Goal: Transaction & Acquisition: Purchase product/service

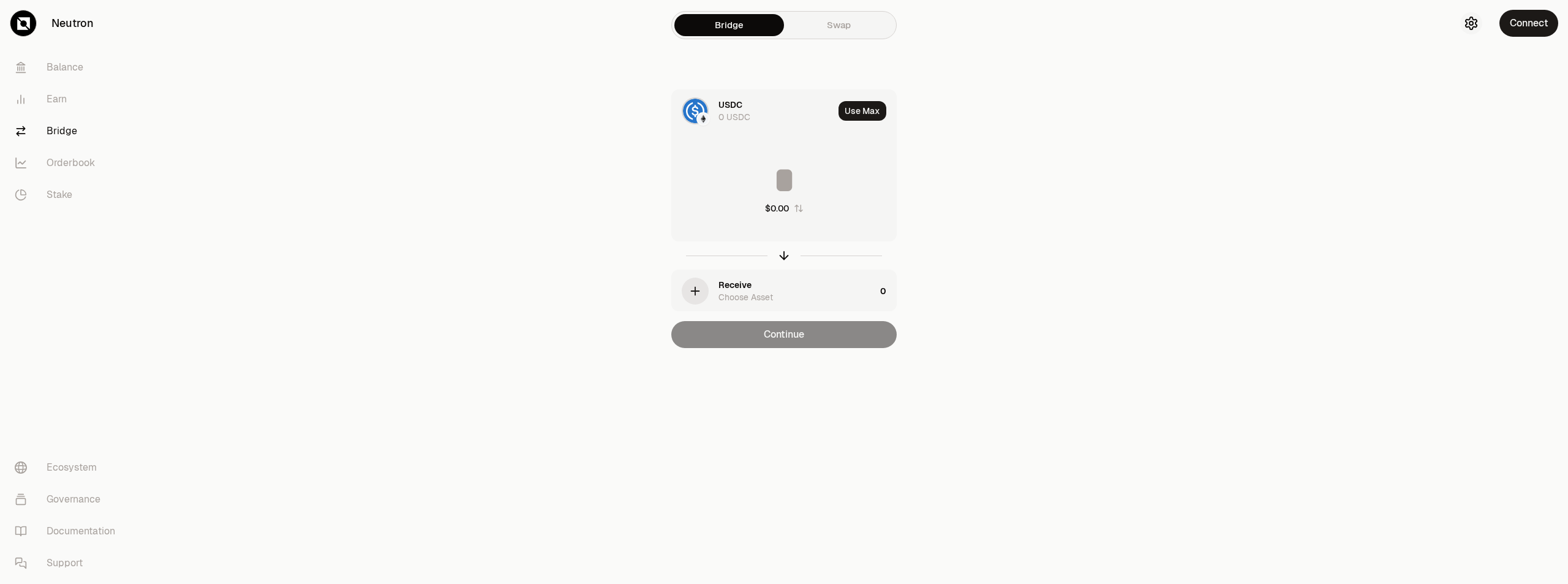
click at [1474, 20] on icon "button" at bounding box center [1472, 23] width 11 height 12
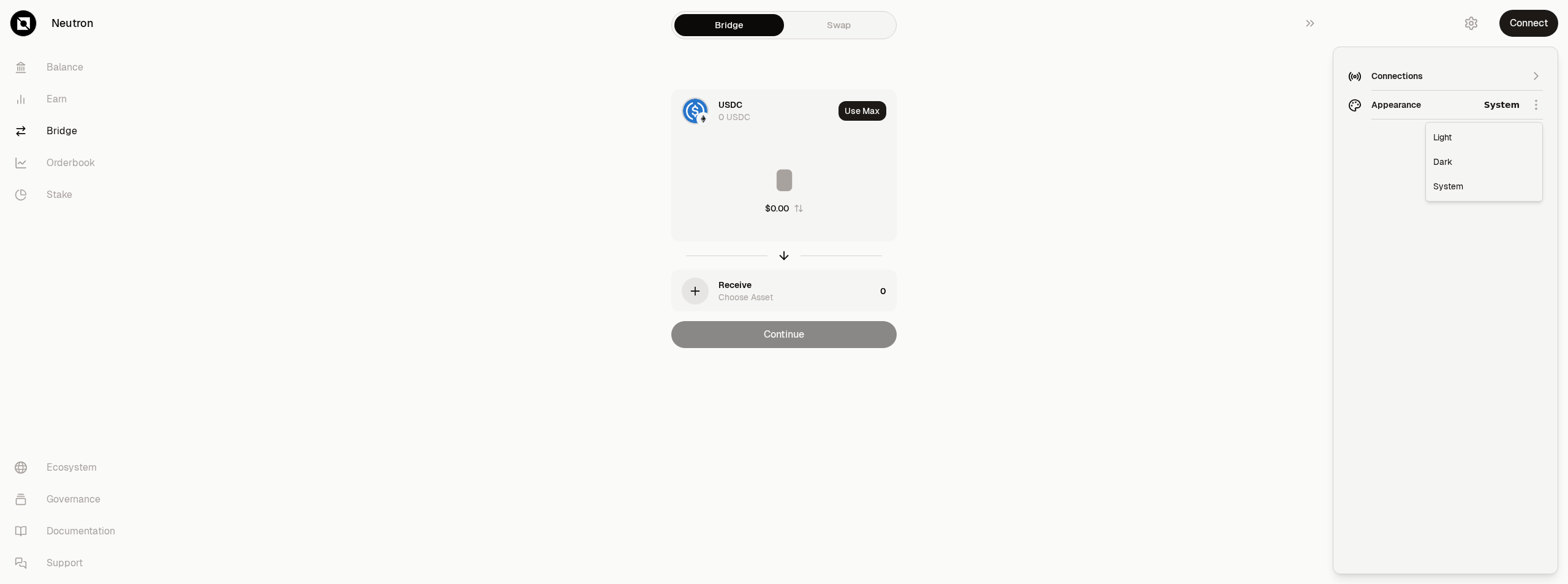
click at [1540, 104] on html "Neutron Balance Earn Bridge Orderbook Stake Ecosystem Governance Documentation …" at bounding box center [784, 292] width 1568 height 584
click at [1457, 136] on div "Light" at bounding box center [1484, 137] width 112 height 25
click at [1520, 104] on html "Neutron Balance Earn Bridge Orderbook Stake Ecosystem Governance Documentation …" at bounding box center [784, 292] width 1568 height 584
click at [1447, 155] on div "Dark" at bounding box center [1484, 161] width 112 height 25
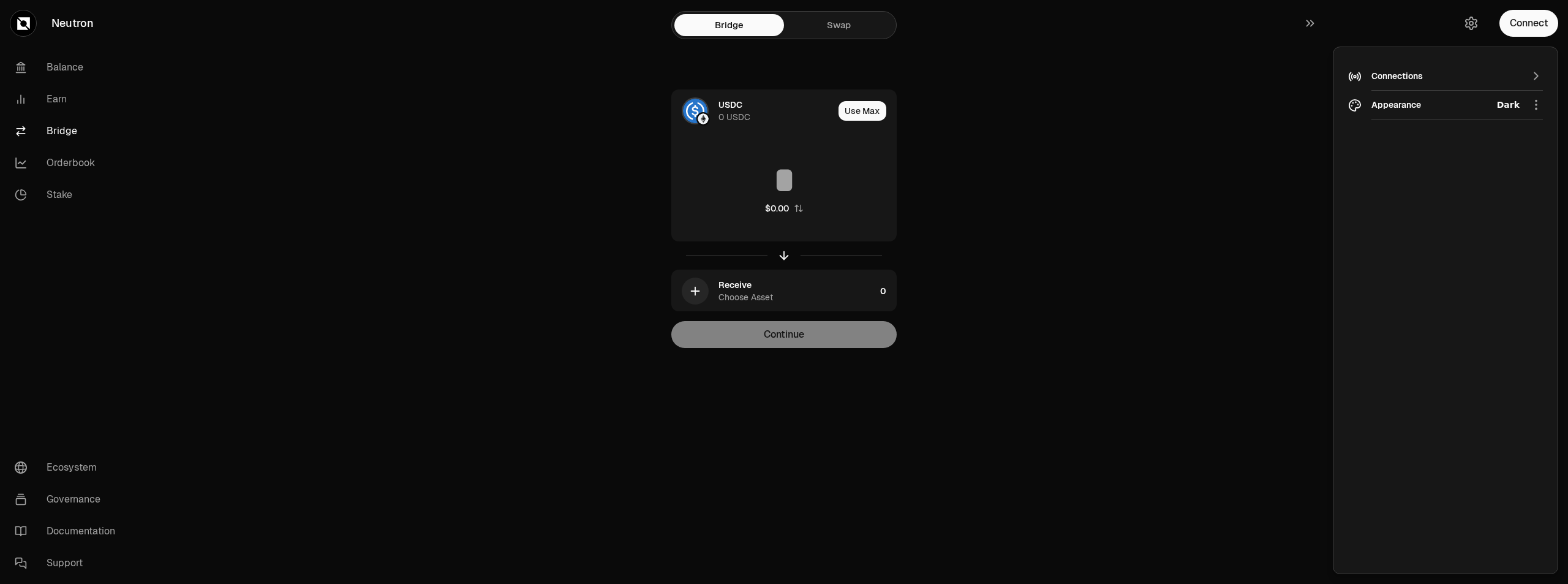
click at [1474, 108] on html "Neutron Balance Earn Bridge Orderbook Stake Ecosystem Governance Documentation …" at bounding box center [784, 292] width 1568 height 584
click at [1456, 135] on div "Light" at bounding box center [1484, 137] width 112 height 25
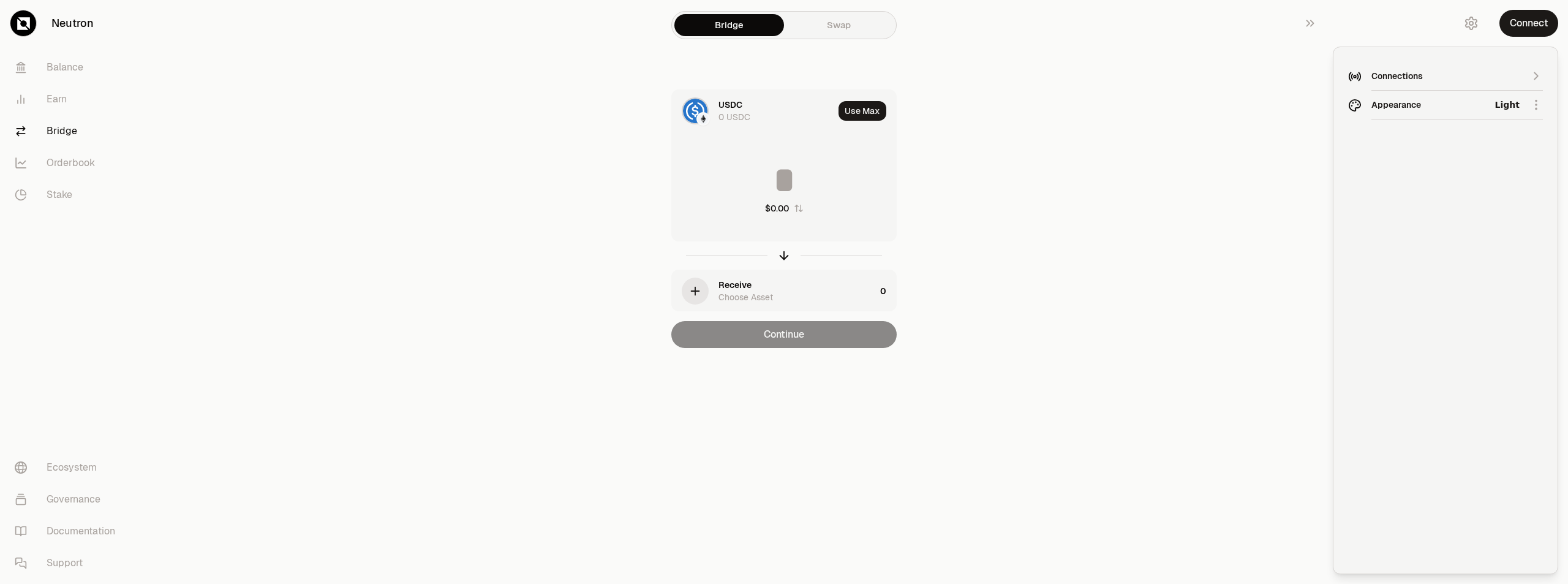
click at [1467, 85] on div "Connections" at bounding box center [1458, 76] width 171 height 29
click at [1362, 73] on div at bounding box center [1378, 76] width 60 height 17
click at [1353, 71] on icon "button" at bounding box center [1355, 75] width 13 height 13
click at [1285, 68] on main "桥 交换 USDC 0 USDC 使用最大值 0.00 美元 收到 选择资产 0 继续" at bounding box center [852, 198] width 1431 height 397
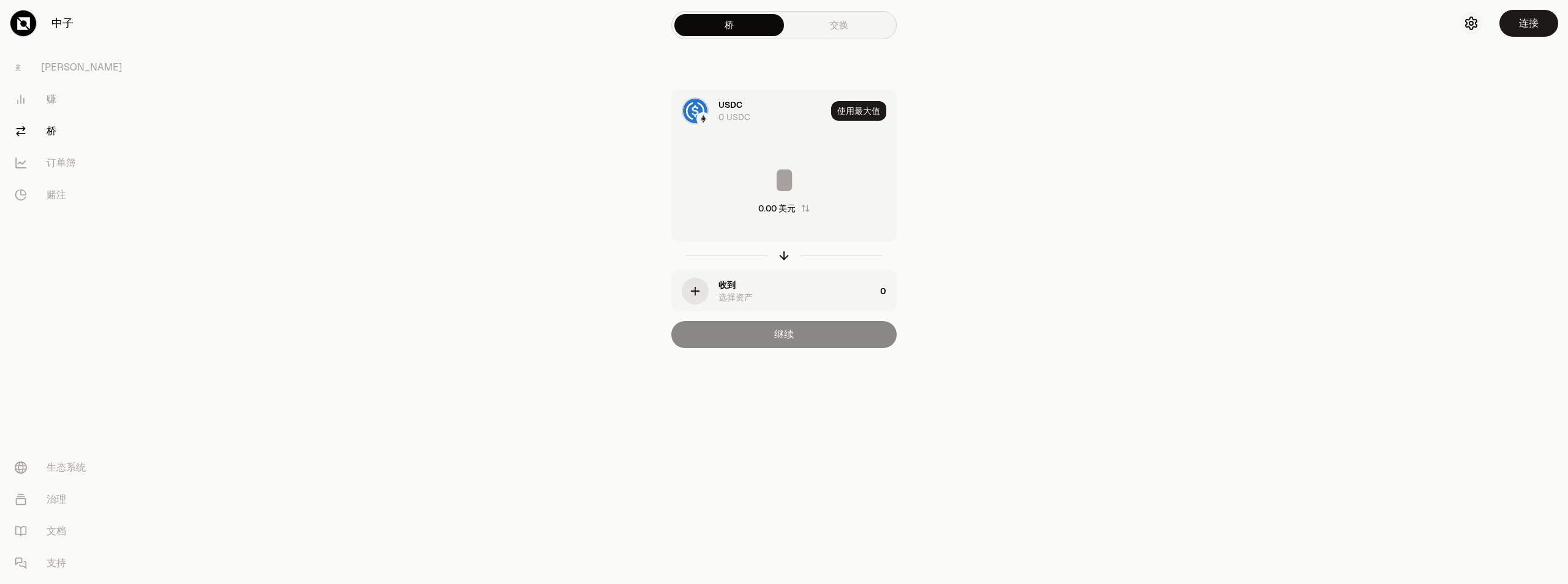
click at [1468, 28] on icon "button" at bounding box center [1472, 23] width 15 height 15
click at [1195, 105] on main "桥 交换 USDC 0 USDC 使用最大值 0.00 美元 收到 选择资产 0 继续" at bounding box center [852, 198] width 1431 height 397
click at [81, 465] on font "生态系统" at bounding box center [66, 467] width 40 height 13
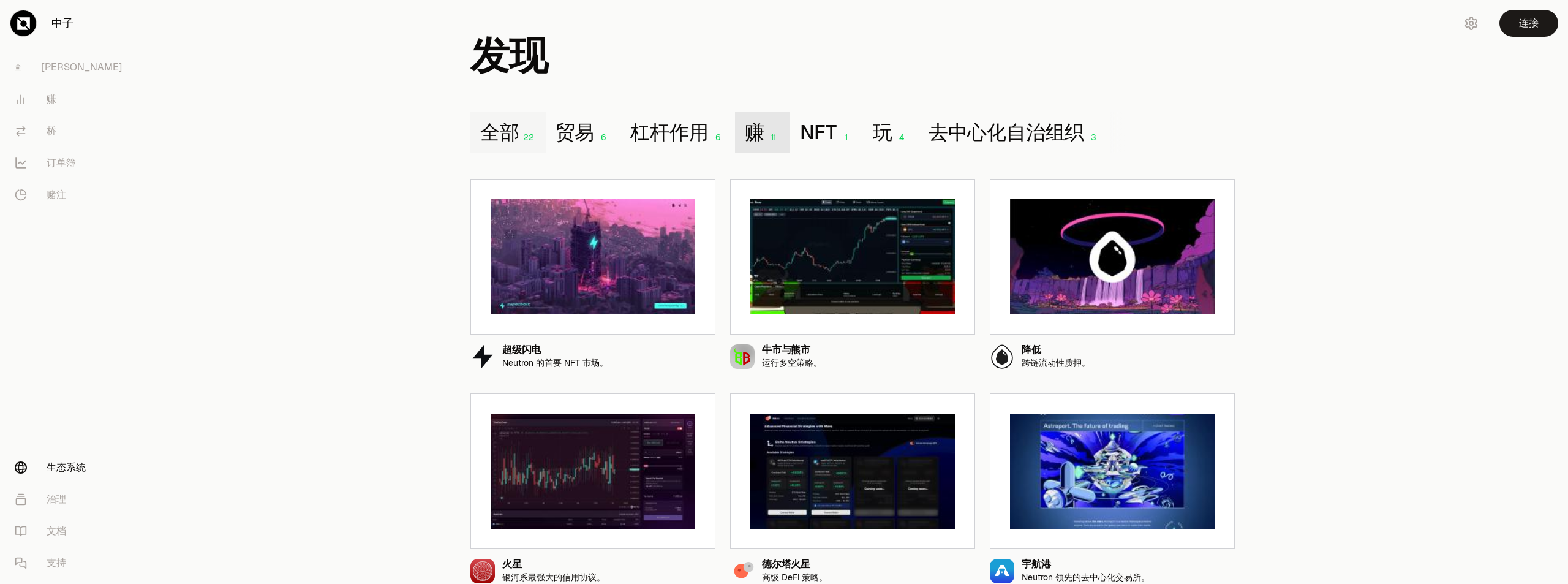
click at [755, 139] on font "赚" at bounding box center [755, 132] width 19 height 25
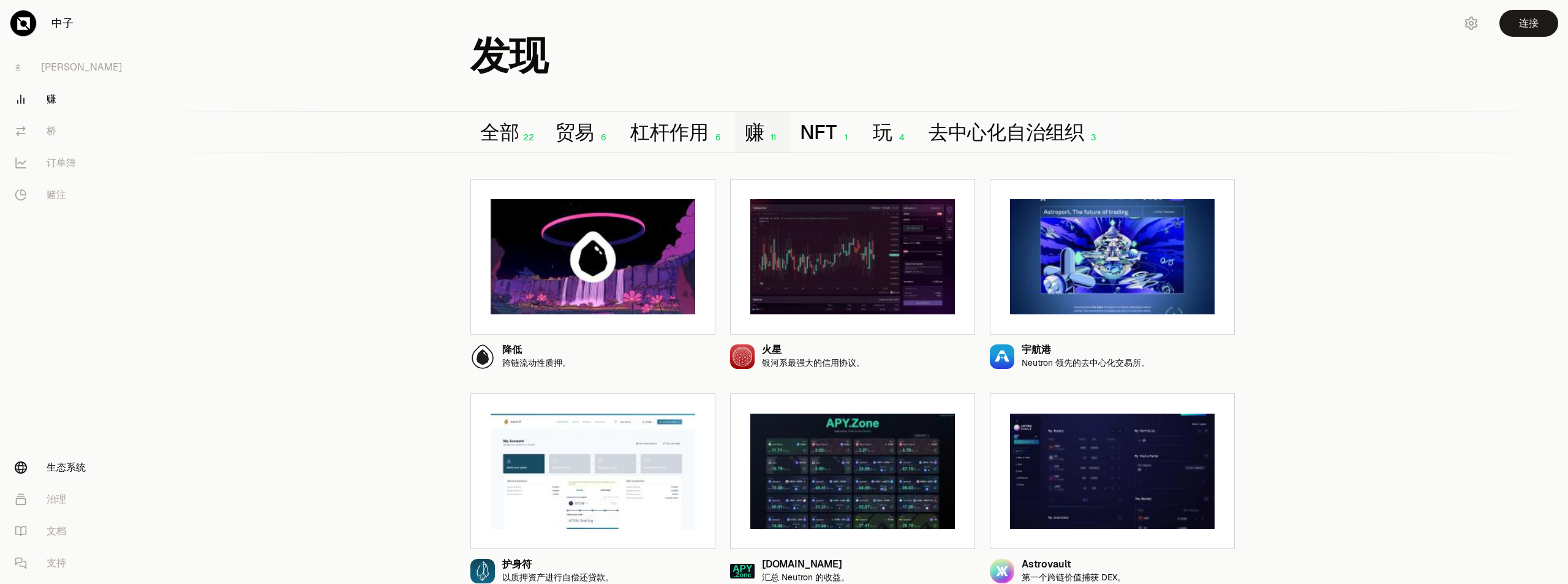
click at [70, 92] on link "赚" at bounding box center [68, 99] width 127 height 32
click at [57, 69] on font "平衡" at bounding box center [82, 67] width 82 height 13
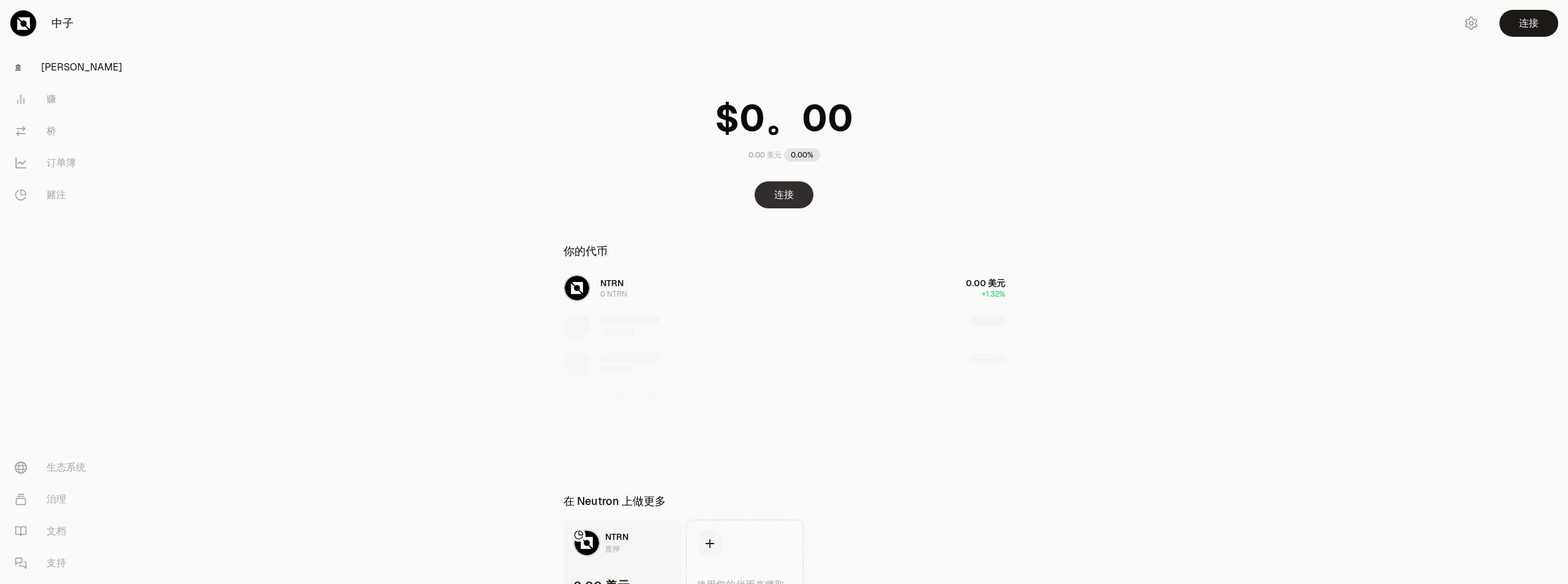
click at [778, 198] on font "连接" at bounding box center [784, 194] width 19 height 13
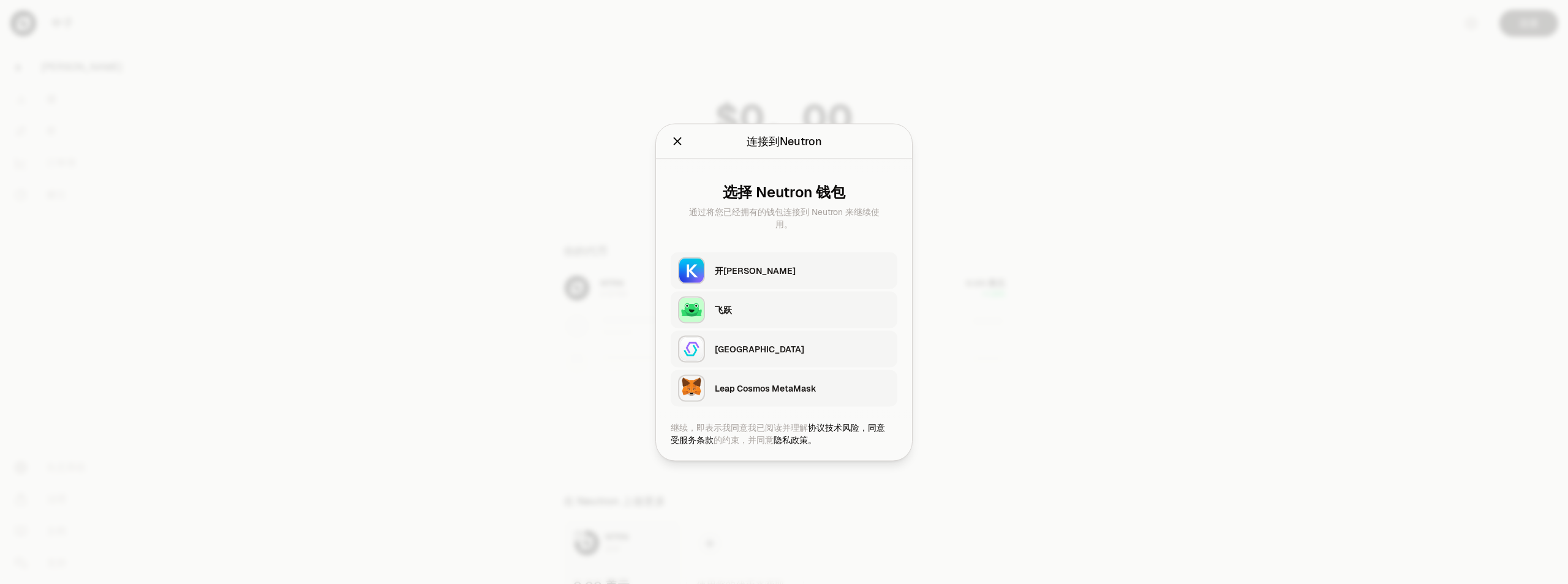
click at [742, 270] on div "开普勒" at bounding box center [803, 270] width 175 height 12
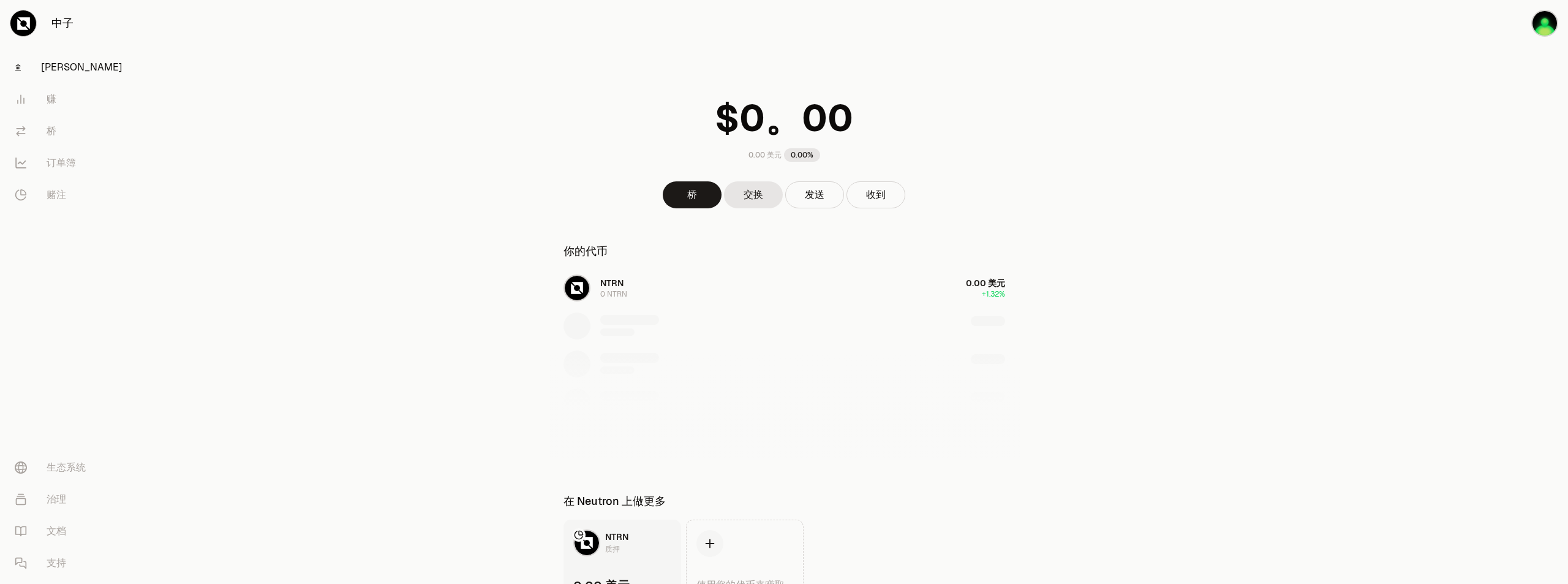
click at [599, 291] on div "NTRN 0 NTRN 0.00 美元 +1.32%" at bounding box center [785, 364] width 471 height 189
click at [582, 285] on div "NTRN 0 NTRN 0.00 美元 +1.32%" at bounding box center [785, 364] width 471 height 189
click at [640, 291] on div "NTRN 0 NTRN 0.00 美元 +1.32%" at bounding box center [785, 364] width 471 height 189
click at [984, 290] on div "NTRN 0 NTRN 0.00 美元 +1.32%" at bounding box center [785, 364] width 471 height 189
click at [57, 25] on font "中子" at bounding box center [62, 23] width 22 height 14
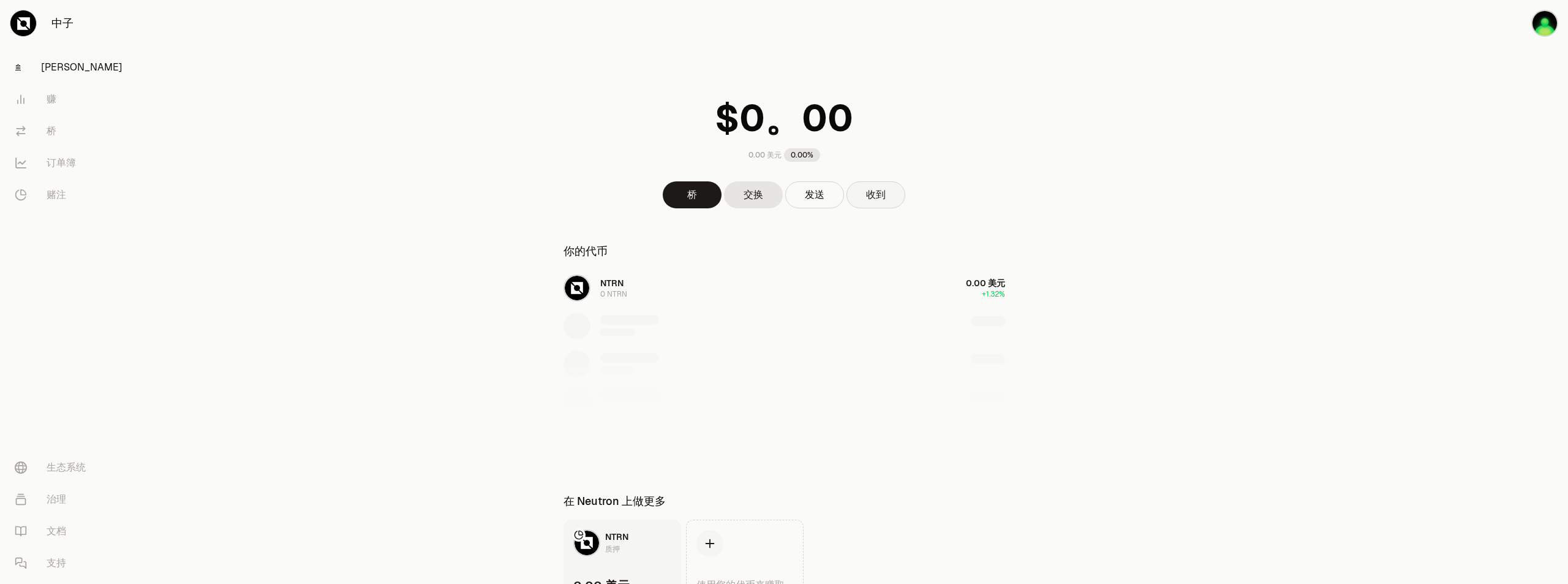
click at [882, 201] on font "收到" at bounding box center [876, 195] width 19 height 15
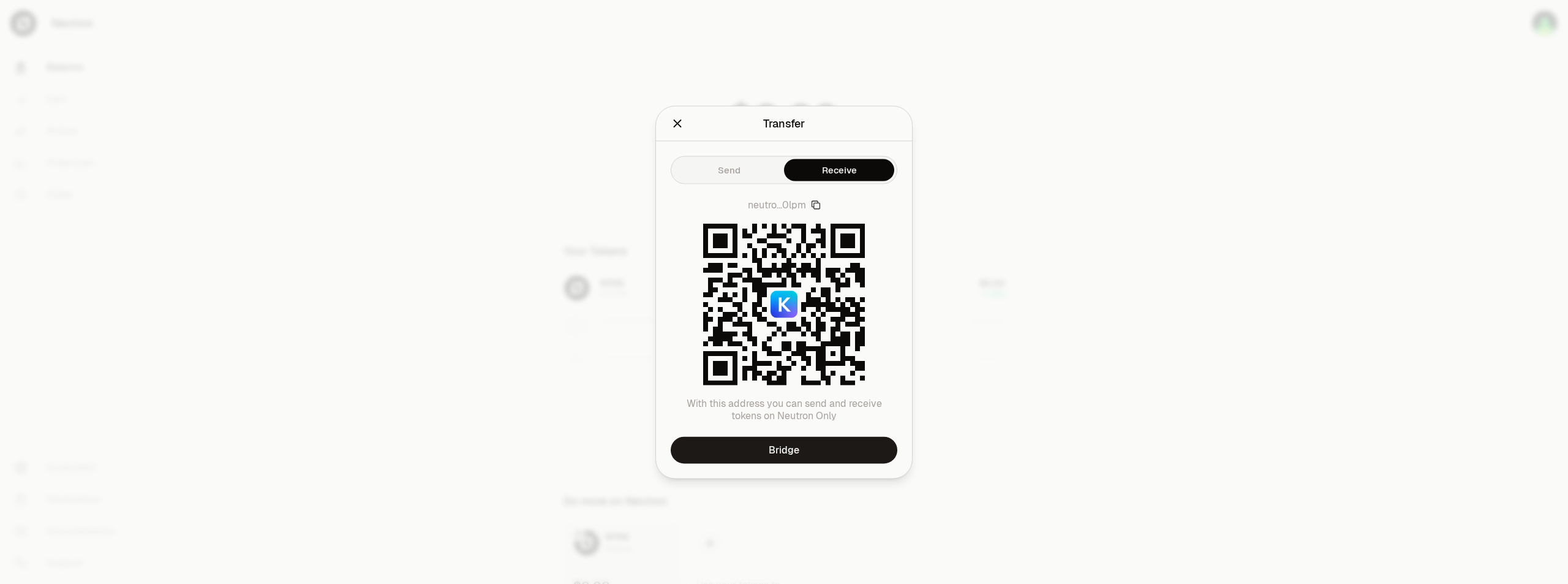
click at [731, 171] on button "Send" at bounding box center [729, 169] width 110 height 22
click at [825, 188] on div "Send Receive neutro...0lpm With this address you can send and receive tokens on…" at bounding box center [784, 309] width 256 height 337
drag, startPoint x: 817, startPoint y: 204, endPoint x: 716, endPoint y: 270, distance: 120.7
click at [817, 204] on icon "button" at bounding box center [815, 204] width 10 height 10
click at [674, 126] on icon "Close" at bounding box center [678, 123] width 8 height 8
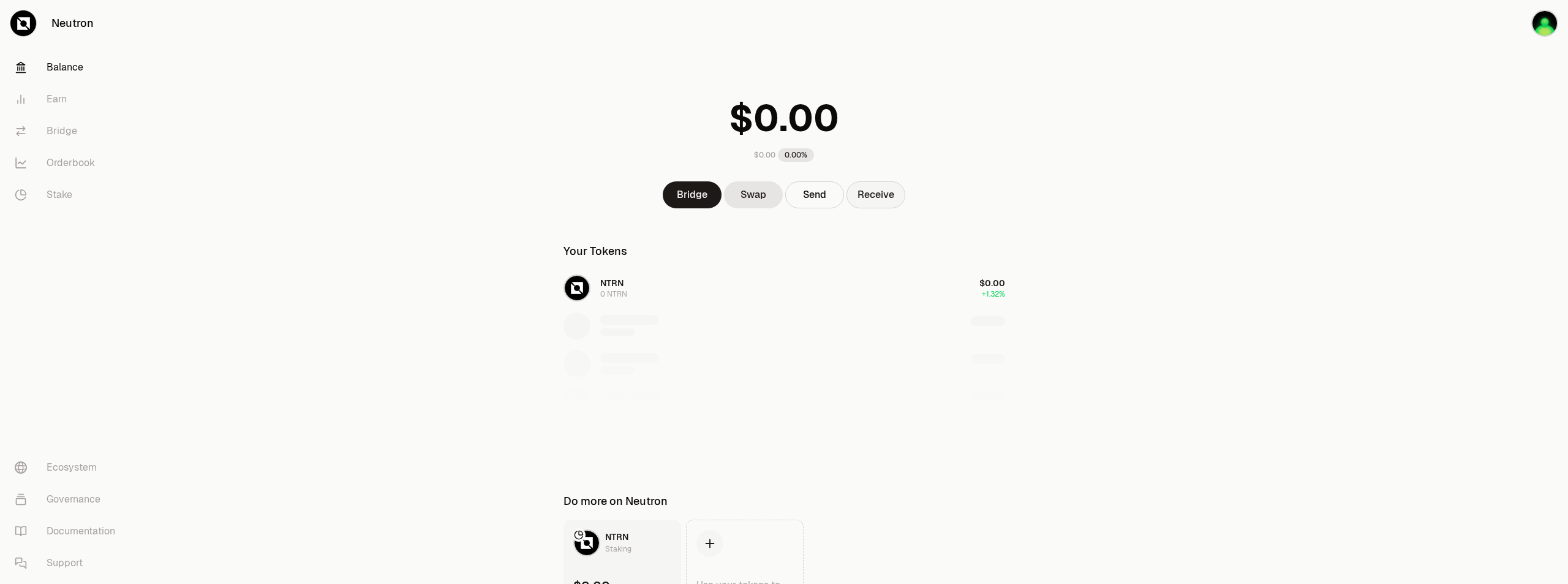
click at [610, 292] on div "NTRN 0 NTRN $0.00 +1.32%" at bounding box center [785, 364] width 471 height 189
click at [72, 23] on link "Neutron" at bounding box center [68, 23] width 137 height 47
click at [83, 63] on link "Balance" at bounding box center [68, 68] width 127 height 32
click at [64, 68] on link "Balance" at bounding box center [68, 68] width 127 height 32
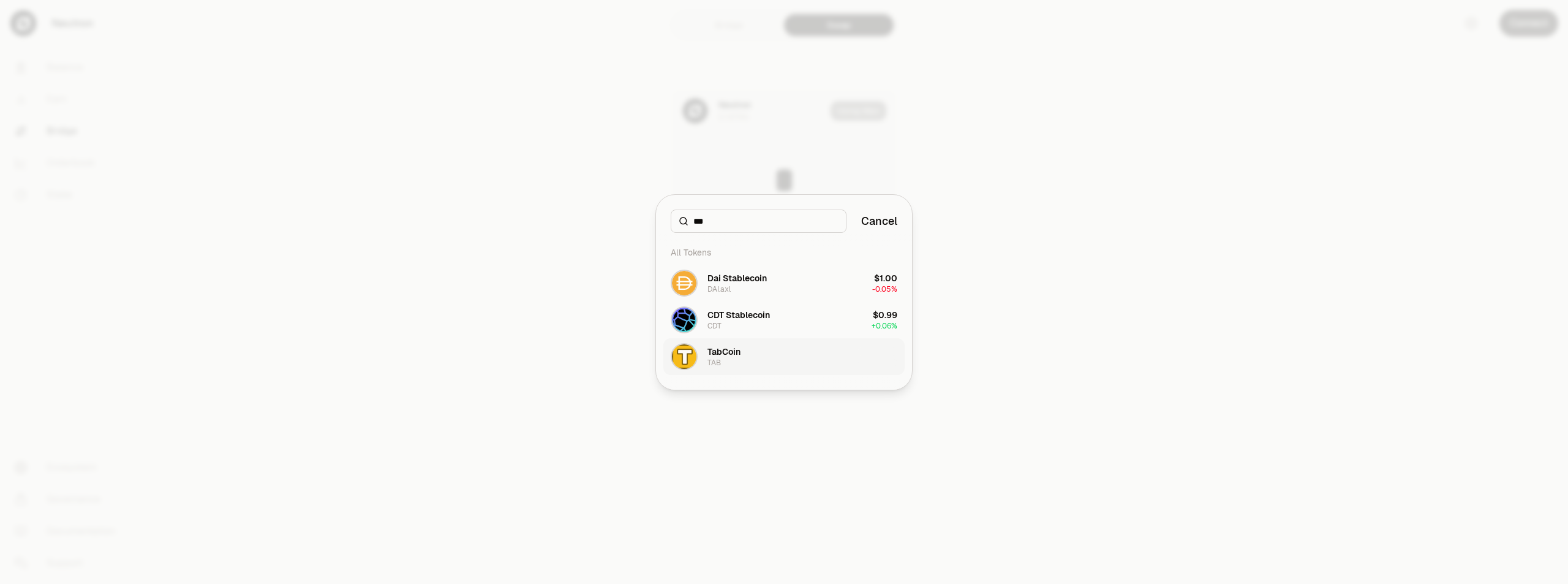
type input "***"
click at [747, 356] on button "TabCoin TAB" at bounding box center [784, 356] width 242 height 37
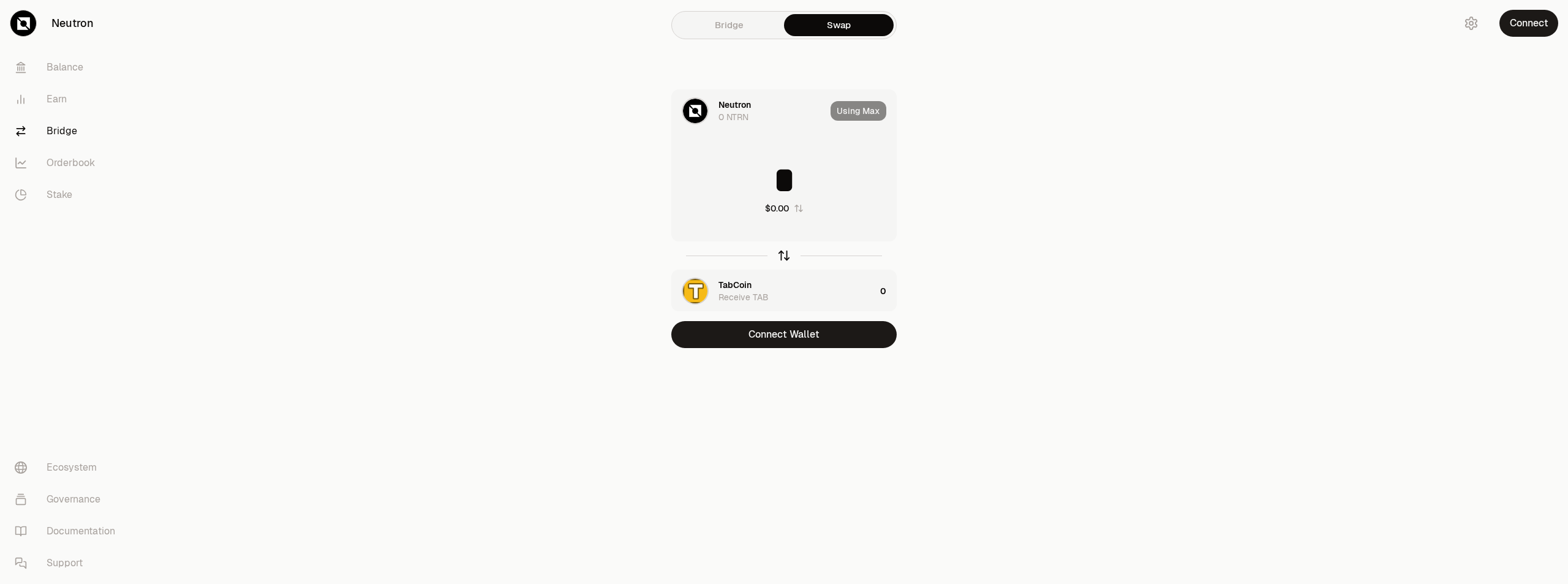
click at [787, 261] on icon "button" at bounding box center [784, 255] width 13 height 13
click at [776, 170] on input "*" at bounding box center [784, 180] width 224 height 37
click at [822, 169] on input "**" at bounding box center [784, 180] width 224 height 37
type input "*"
click at [732, 286] on div "Neutron" at bounding box center [734, 285] width 32 height 12
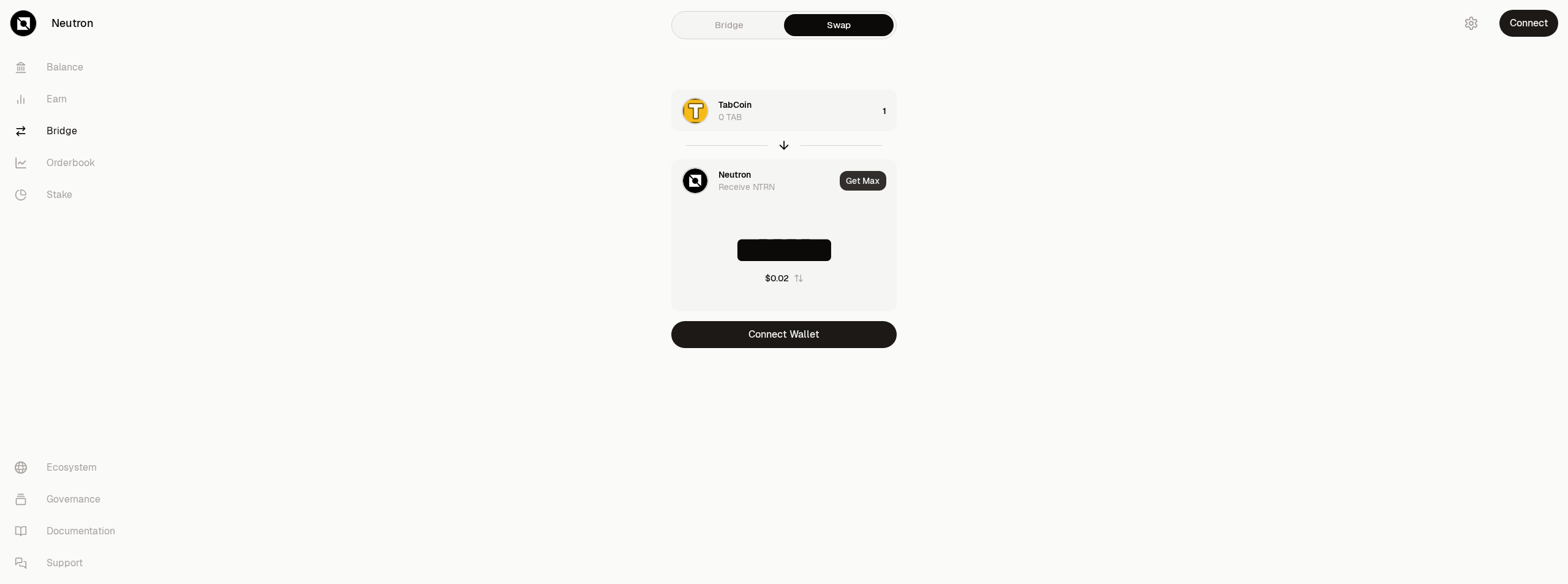
click at [851, 177] on button "Get Max" at bounding box center [863, 180] width 47 height 19
click at [725, 175] on div "Neutron" at bounding box center [734, 175] width 32 height 12
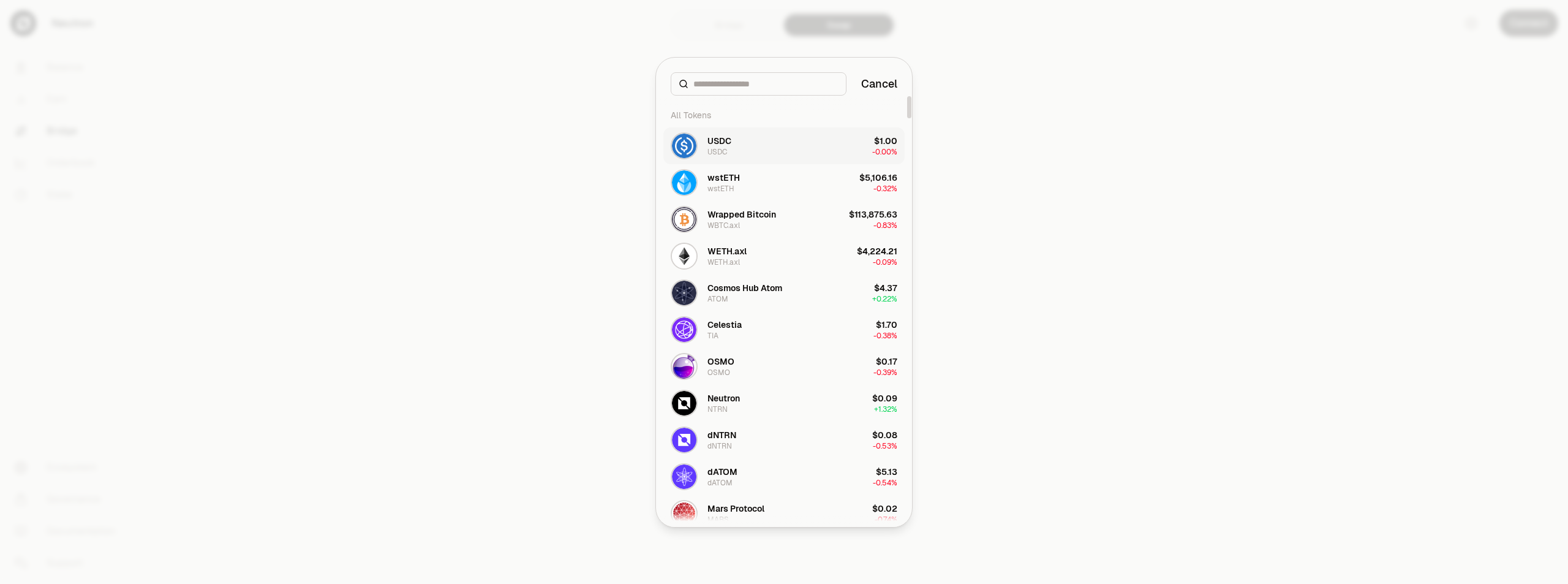
click at [732, 148] on button "USDC USDC $1.00 -0.00%" at bounding box center [784, 145] width 242 height 37
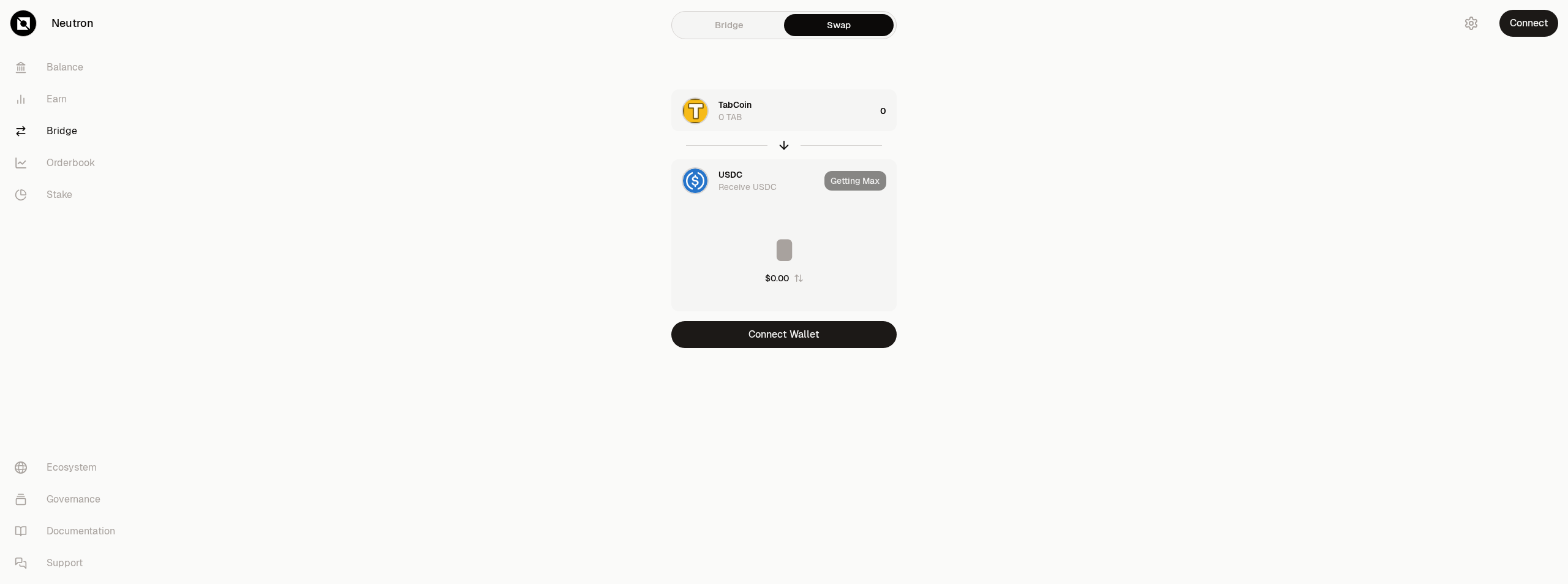
click at [874, 111] on div "TabCoin 0 TAB" at bounding box center [797, 111] width 157 height 25
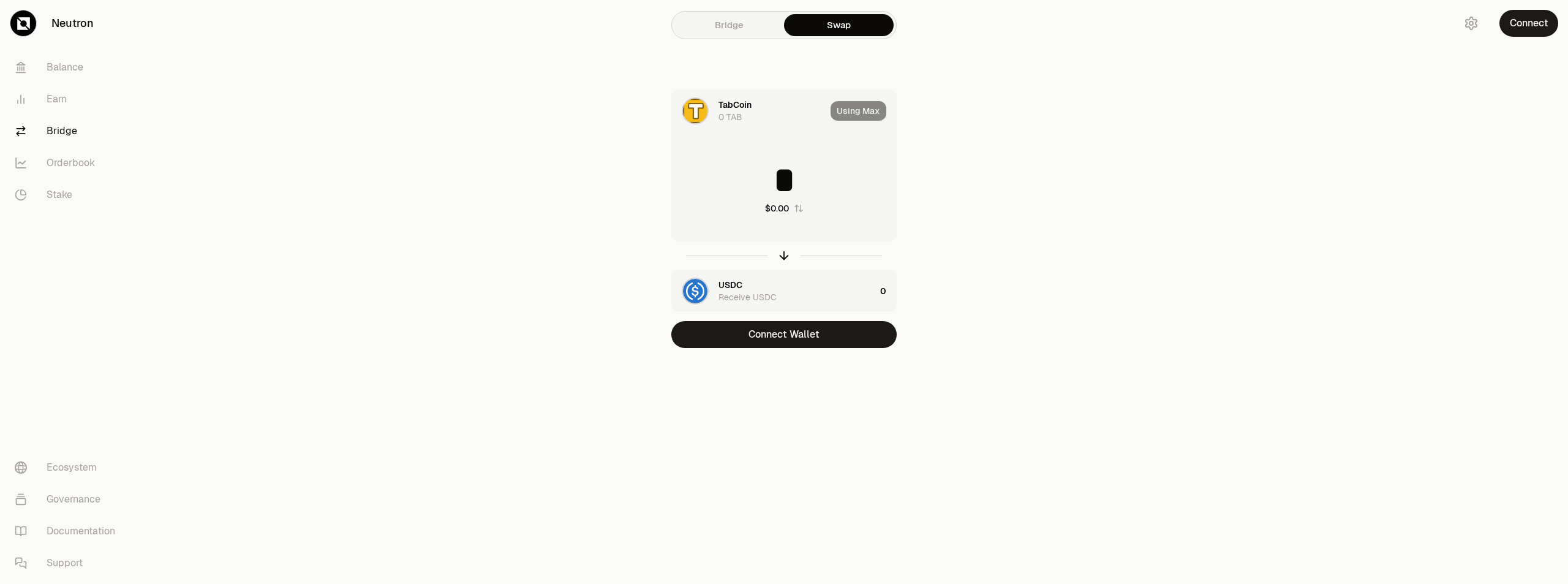
click at [806, 172] on input "*" at bounding box center [784, 180] width 224 height 37
type input "*"
click at [733, 293] on div "Receive USDC" at bounding box center [747, 297] width 58 height 12
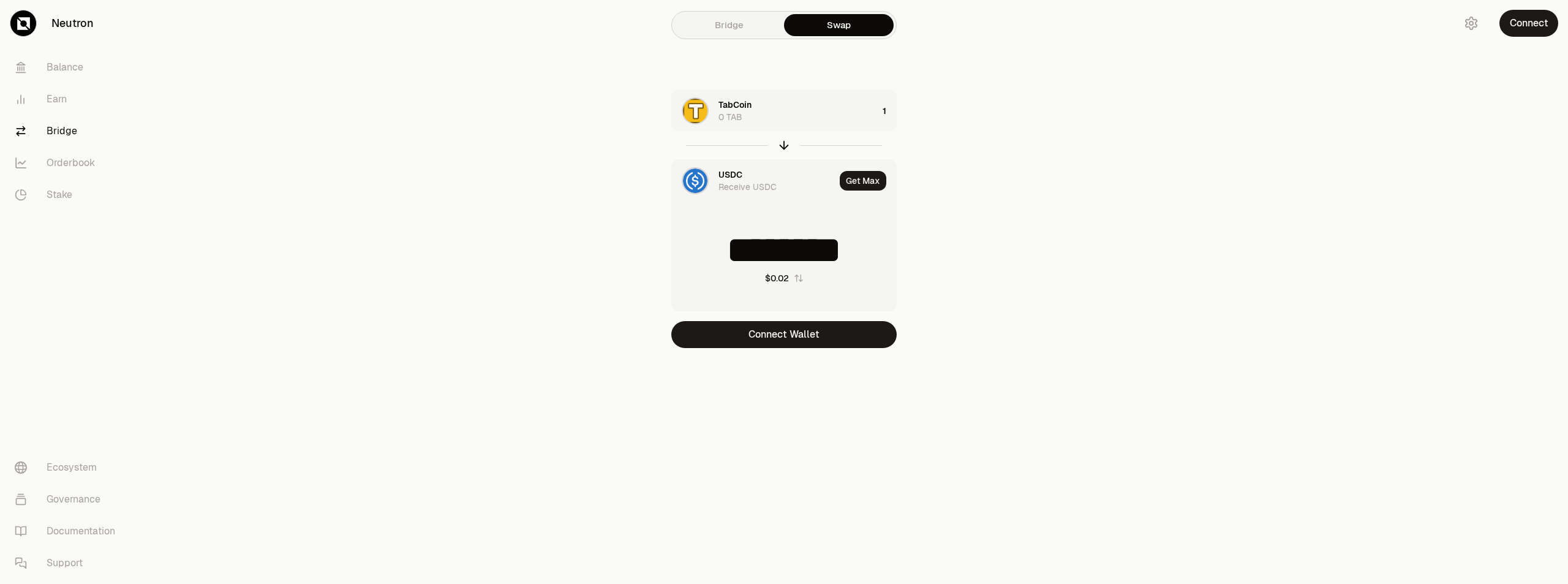
click at [698, 184] on img at bounding box center [695, 181] width 25 height 25
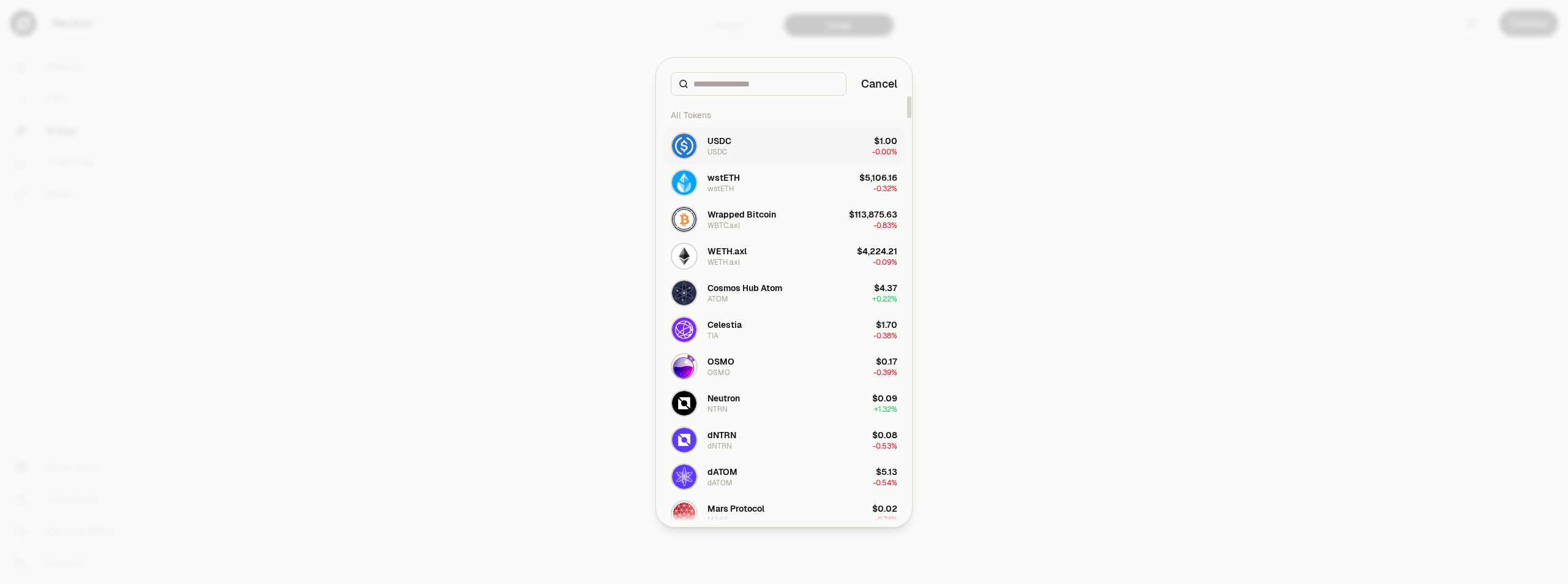
click at [742, 147] on button "USDC USDC $1.00 -0.00%" at bounding box center [784, 145] width 242 height 37
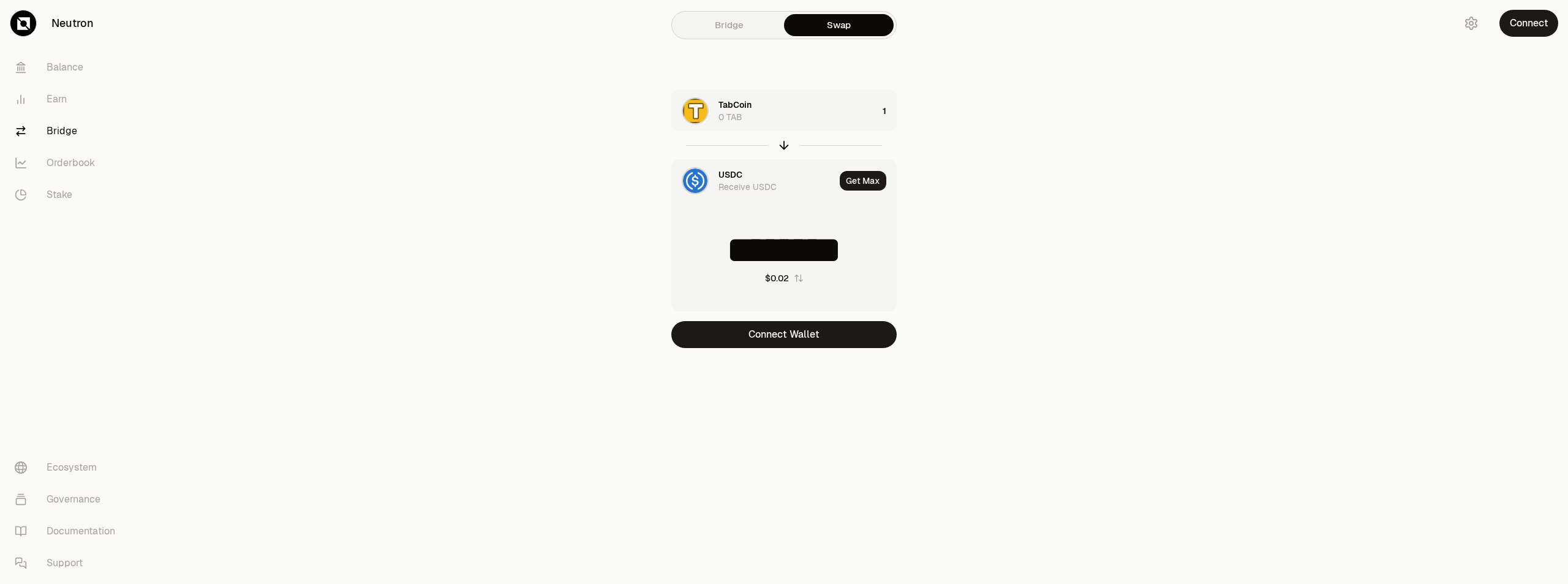
click at [698, 177] on img at bounding box center [695, 181] width 25 height 25
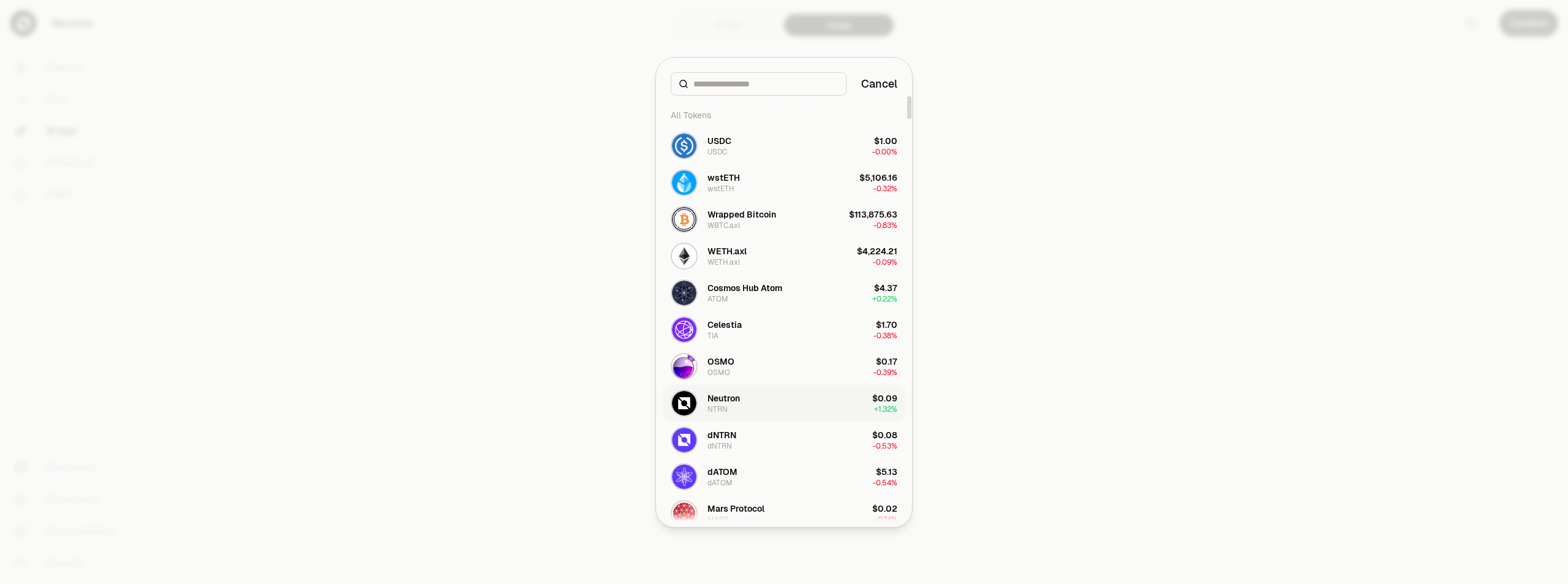
click at [752, 407] on button "Neutron NTRN $0.09 + 1.32%" at bounding box center [784, 403] width 242 height 37
type input "*******"
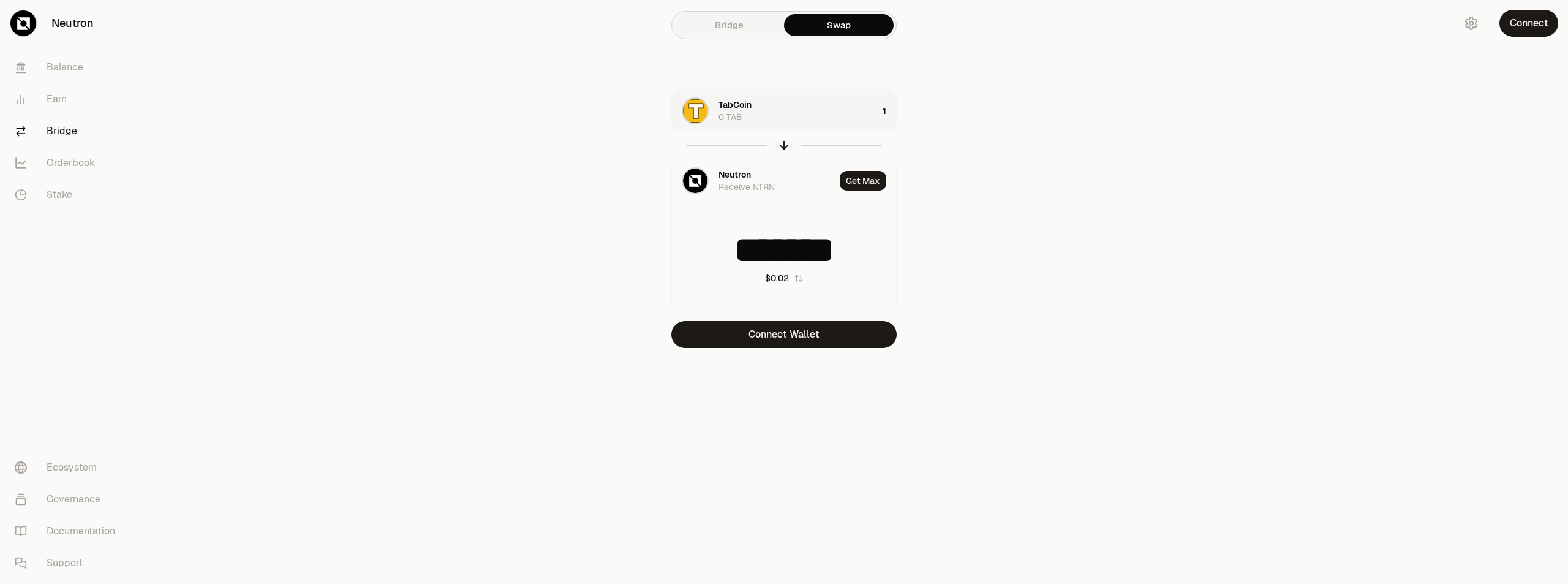
click at [886, 113] on div "1" at bounding box center [890, 111] width 13 height 42
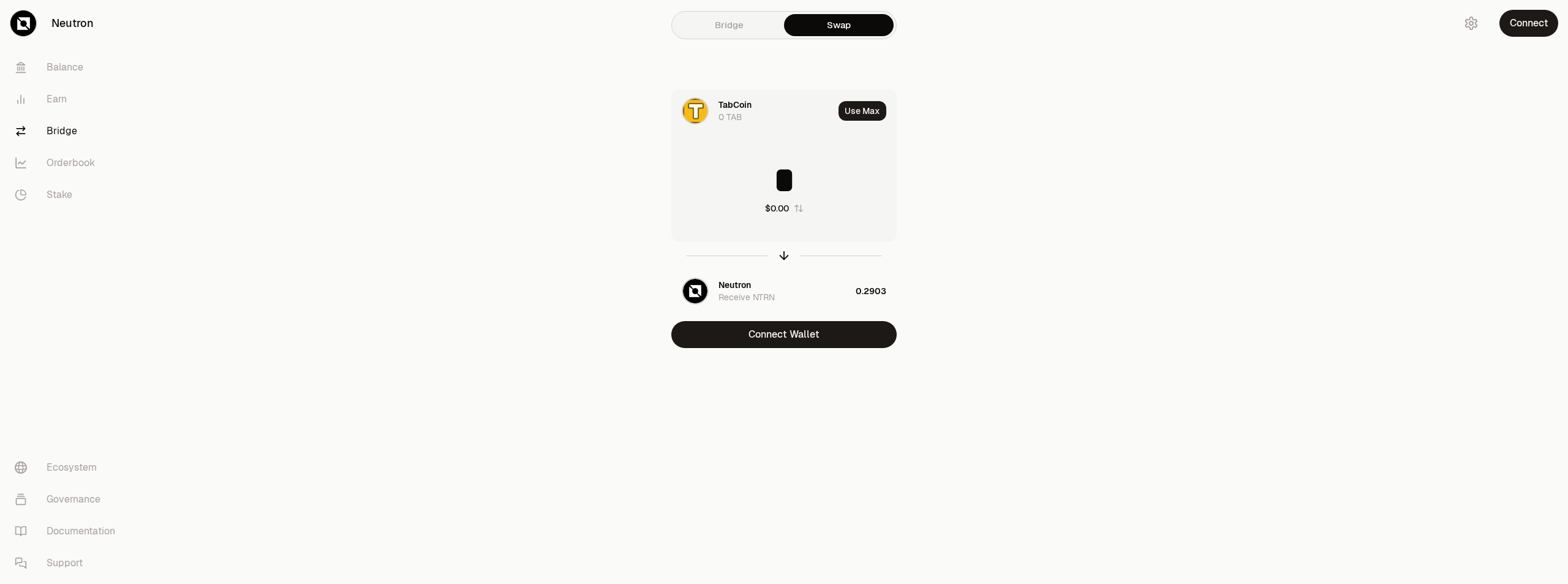
click at [813, 173] on input "*" at bounding box center [784, 180] width 224 height 37
type input "**"
click at [730, 290] on div "Neutron" at bounding box center [734, 285] width 32 height 12
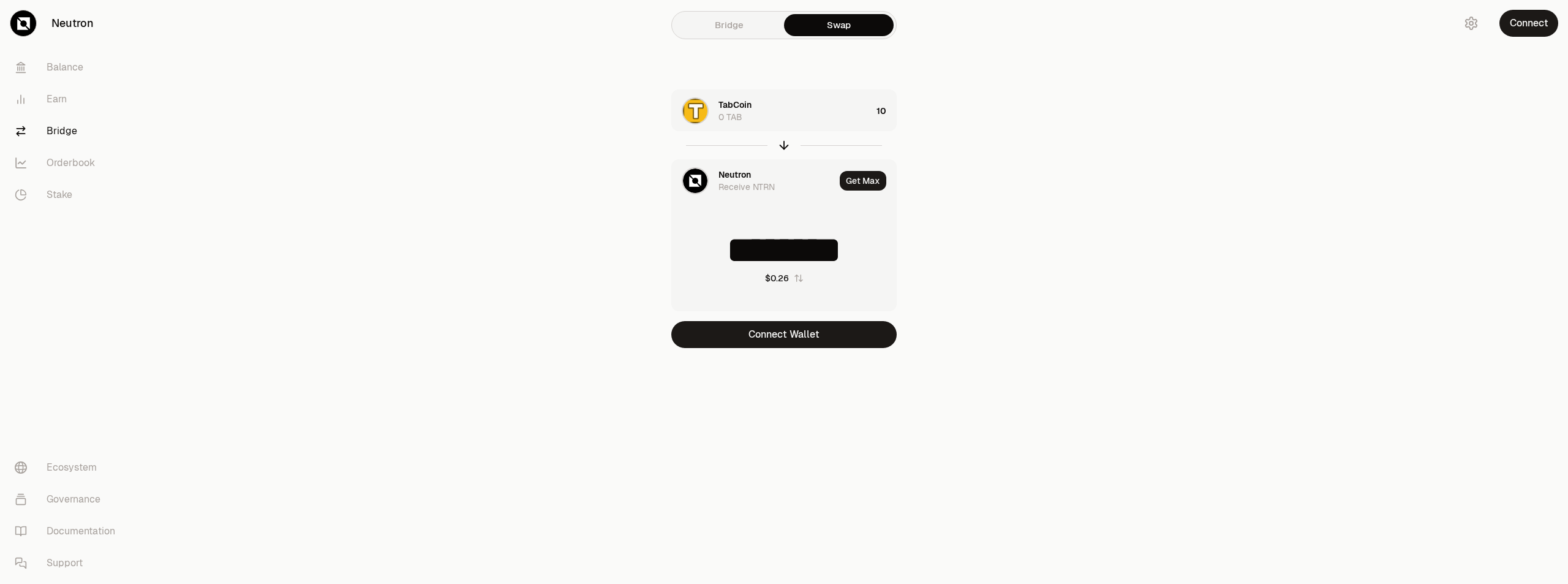
click at [702, 177] on img at bounding box center [695, 181] width 25 height 25
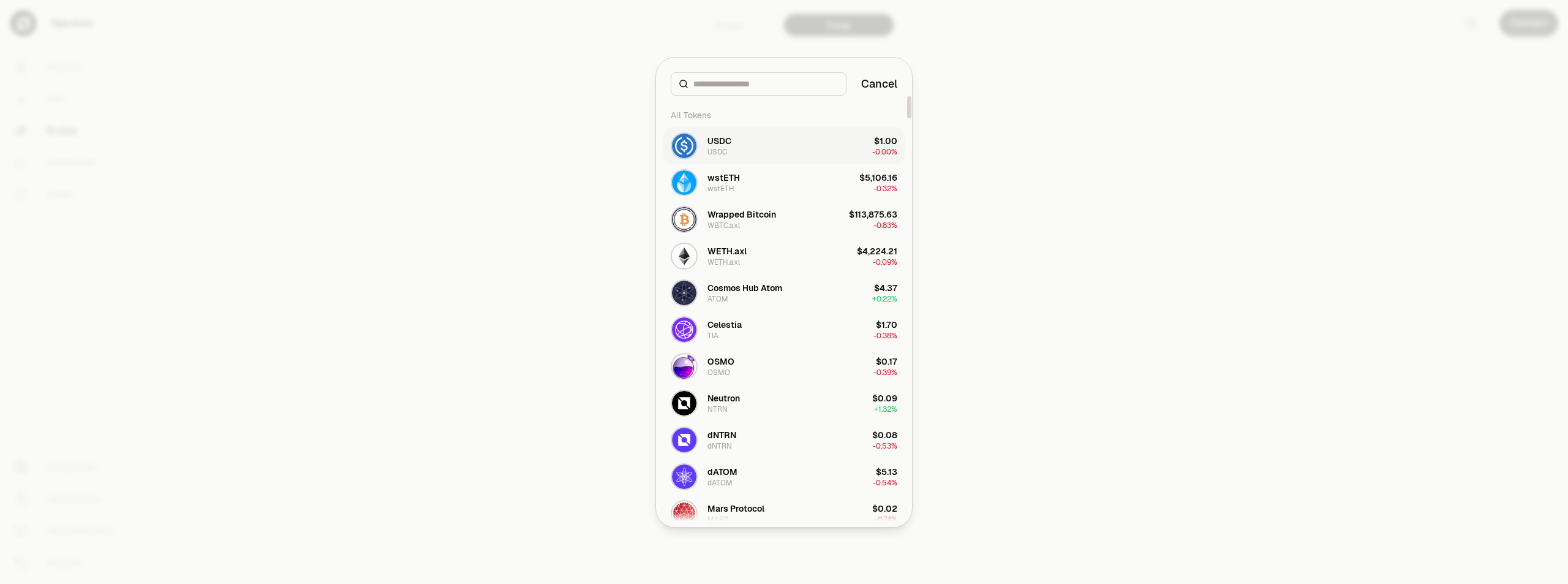
click at [733, 141] on button "USDC USDC $1.00 -0.00%" at bounding box center [784, 145] width 242 height 37
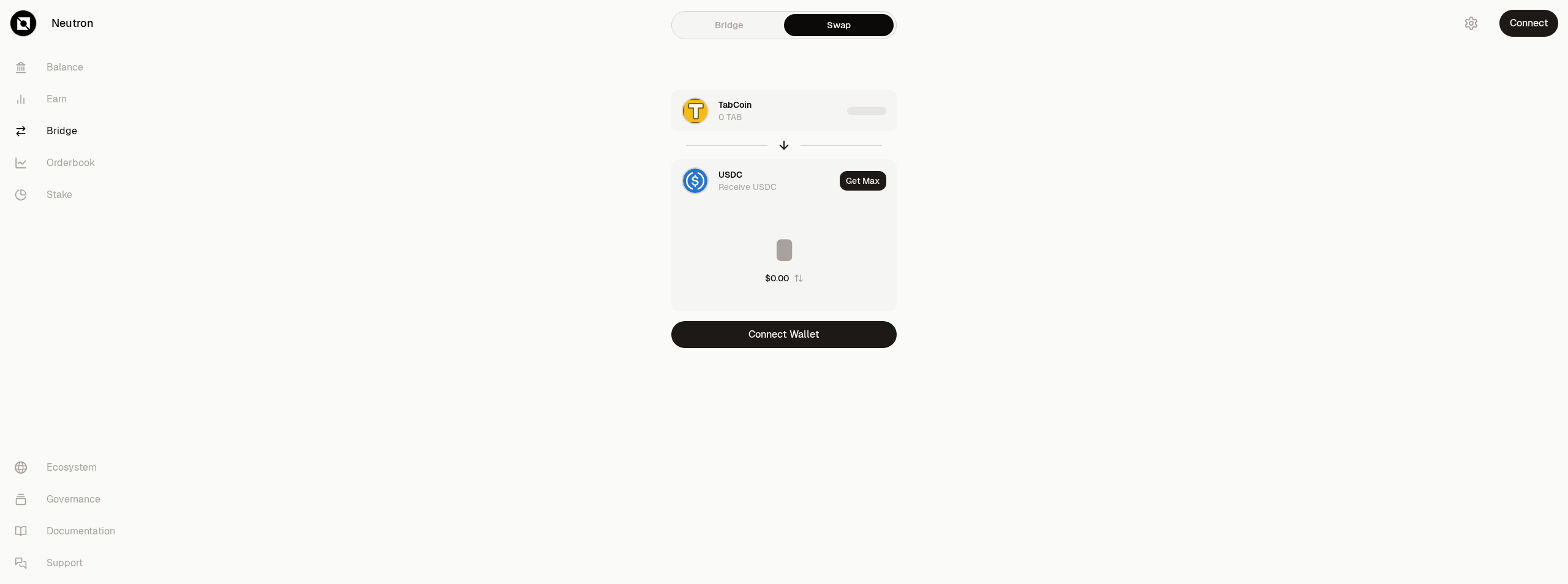
type input "********"
click at [753, 33] on link "Bridge" at bounding box center [729, 25] width 110 height 22
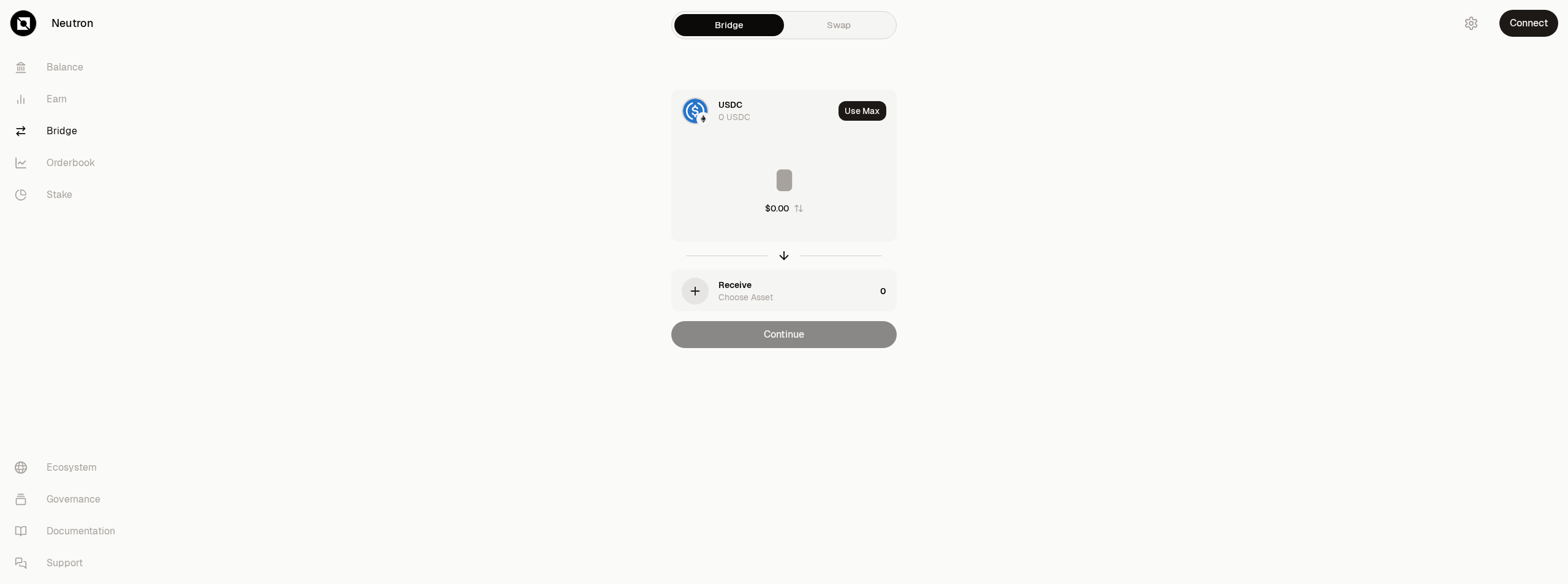
click at [702, 293] on icon "button" at bounding box center [695, 291] width 13 height 13
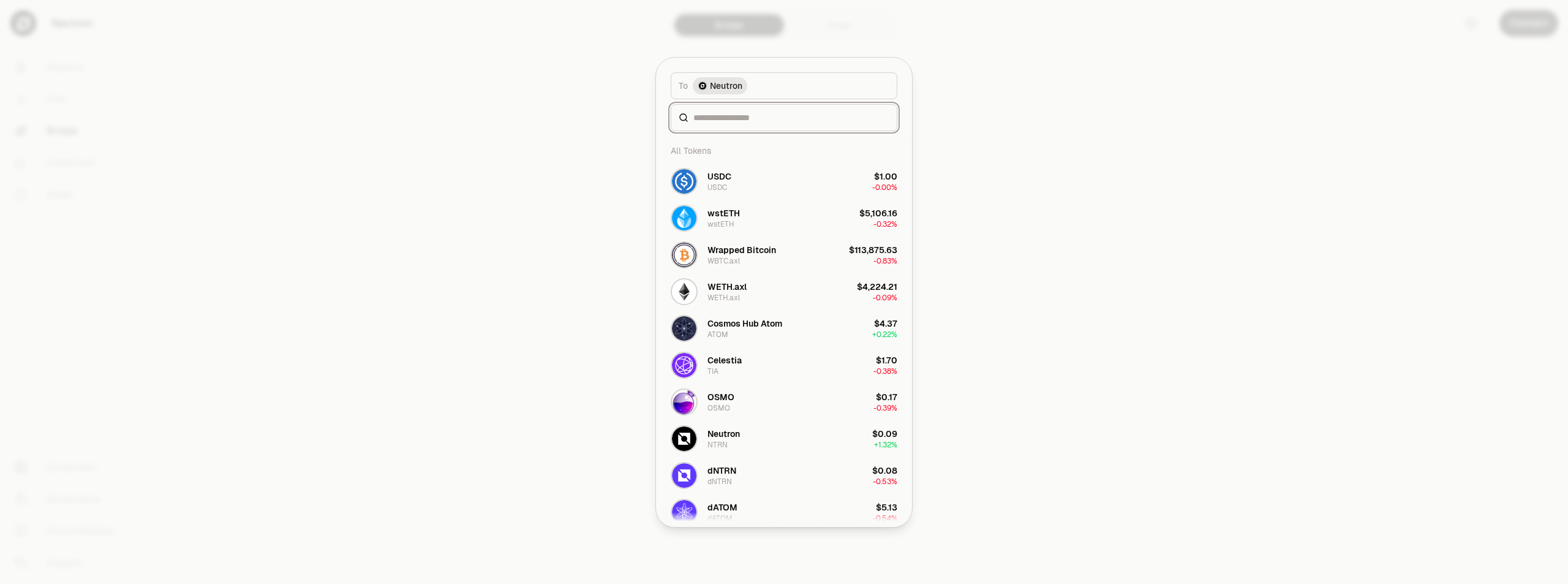
click at [727, 116] on input at bounding box center [791, 118] width 196 height 12
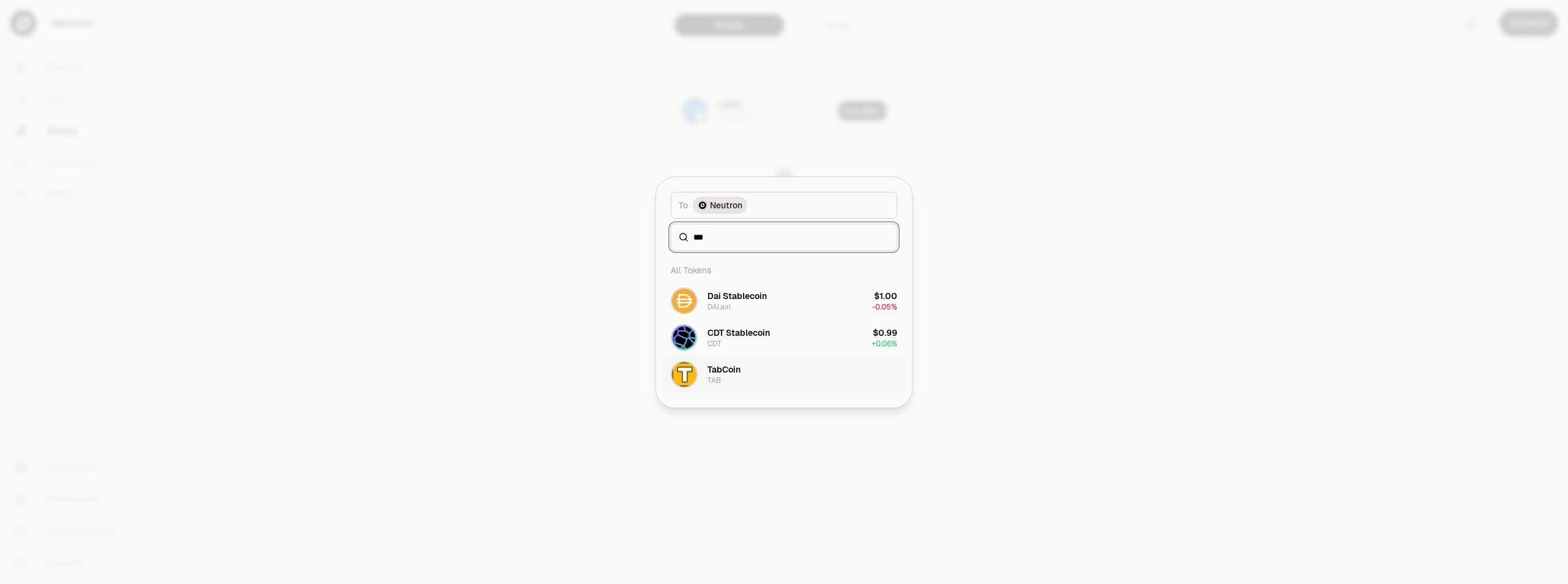
type input "***"
click at [724, 380] on div "TabCoin TAB" at bounding box center [724, 374] width 33 height 22
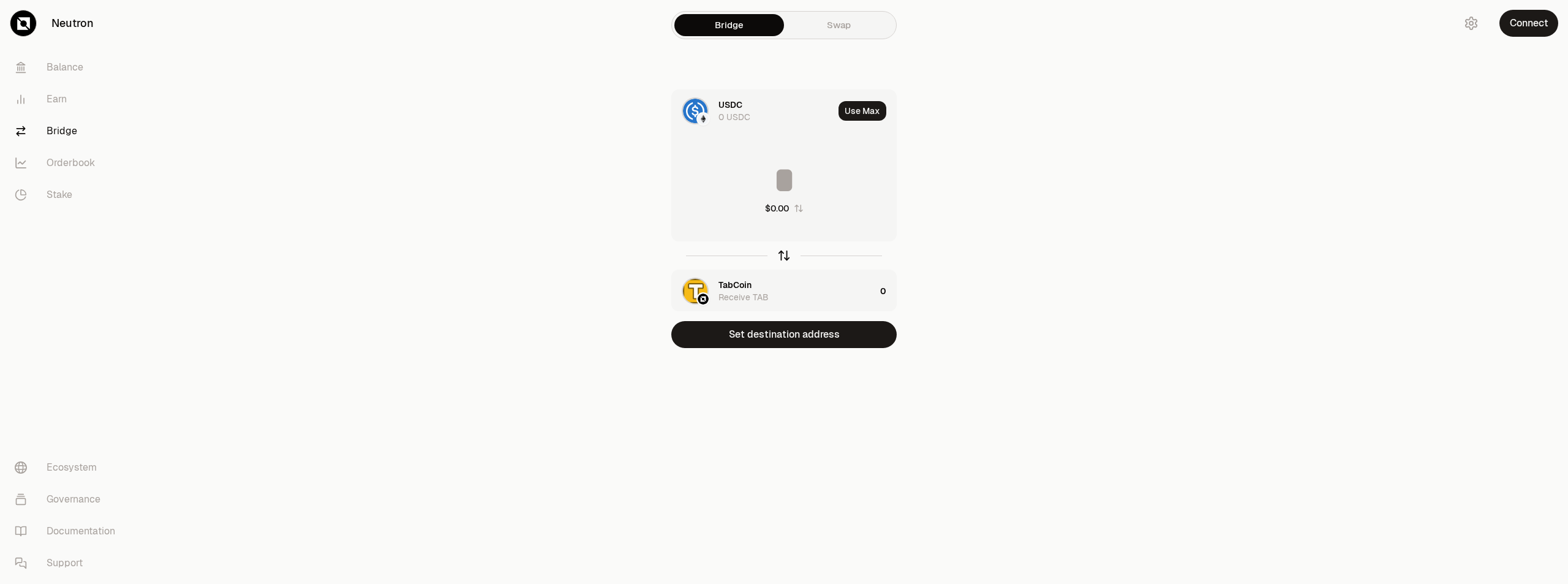
click at [787, 255] on icon "button" at bounding box center [784, 255] width 13 height 13
click at [802, 170] on input at bounding box center [784, 180] width 224 height 37
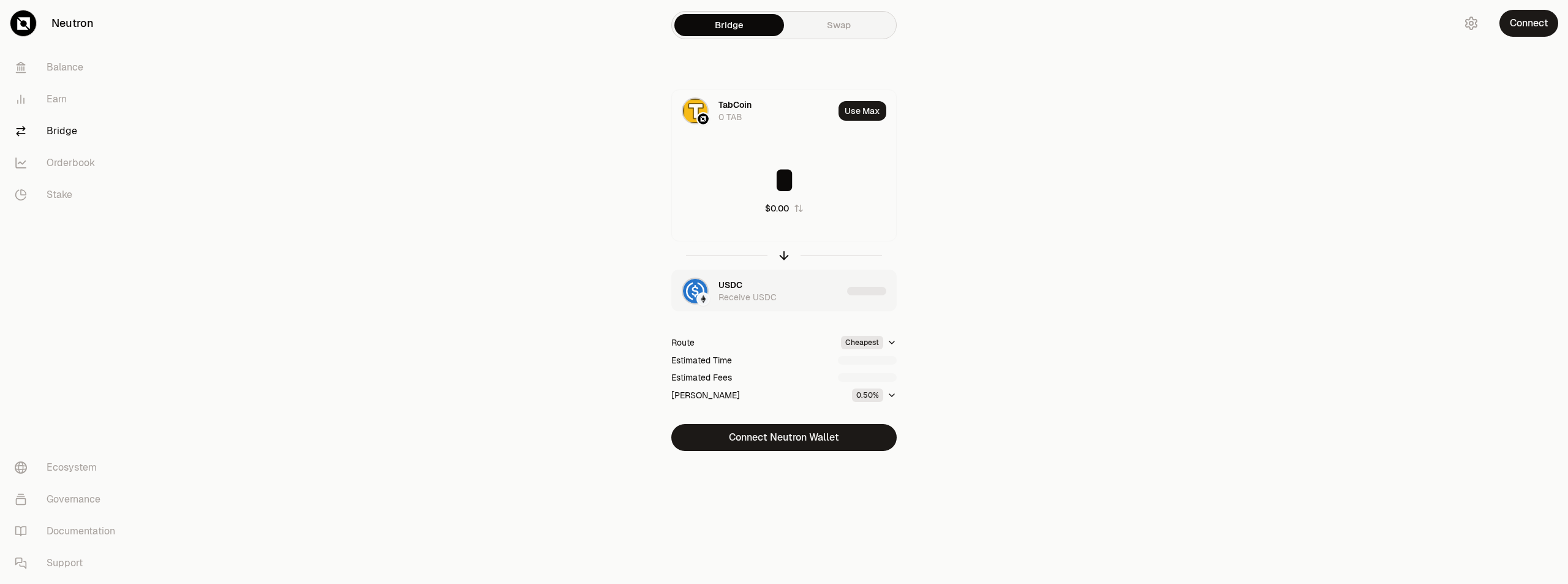
type input "*"
click at [892, 398] on icon "button" at bounding box center [892, 395] width 10 height 10
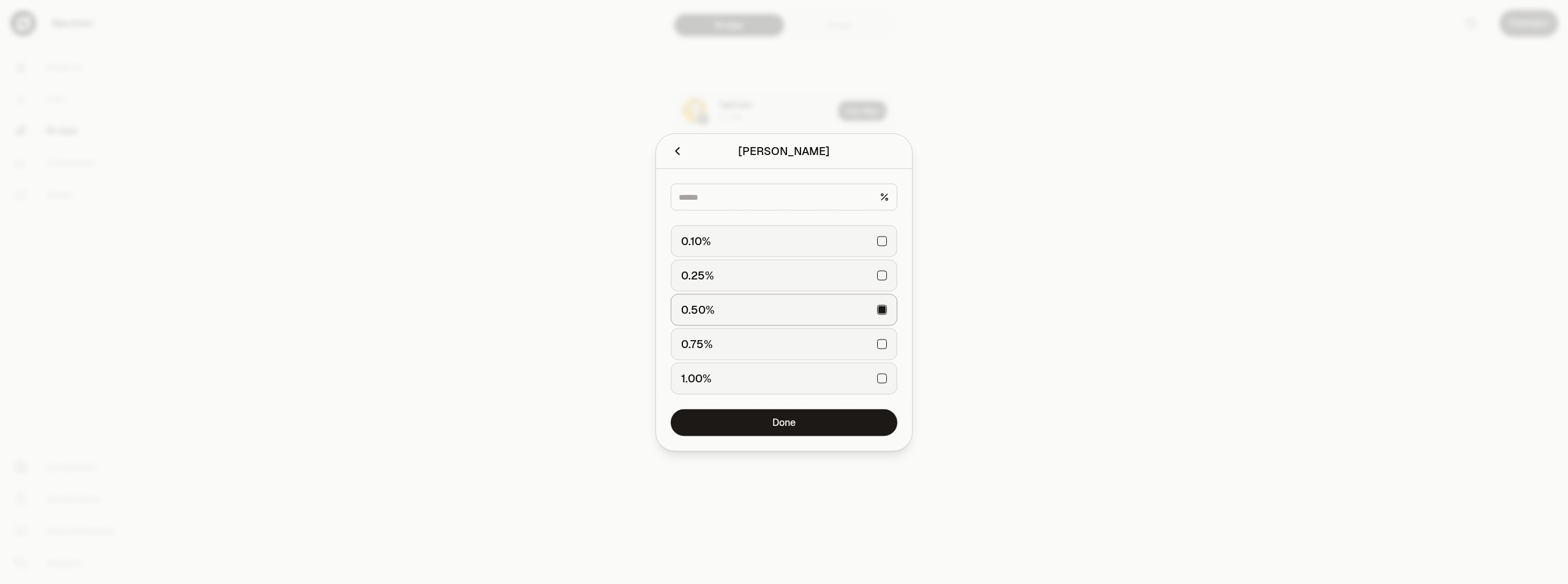
click at [674, 153] on icon "button" at bounding box center [678, 151] width 13 height 13
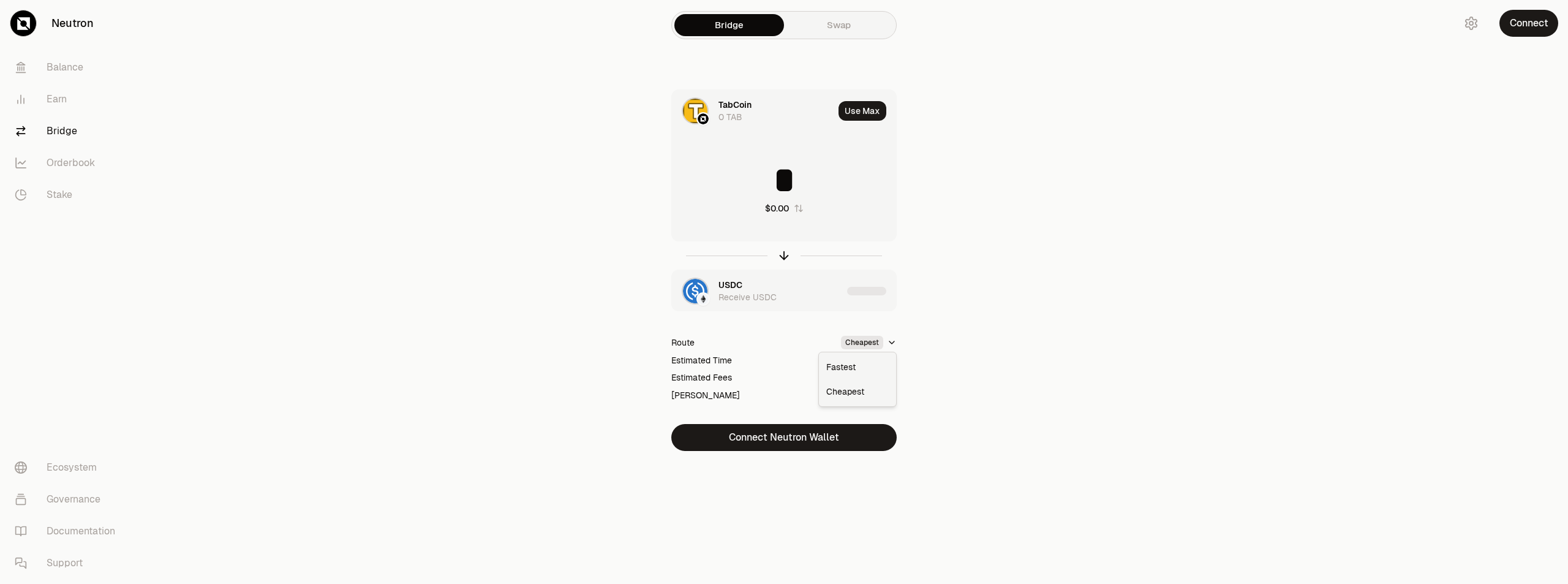
click at [890, 342] on html "Neutron Balance Earn Bridge Orderbook Stake Ecosystem Governance Documentation …" at bounding box center [784, 292] width 1568 height 584
click at [730, 285] on div "USDC" at bounding box center [730, 285] width 24 height 12
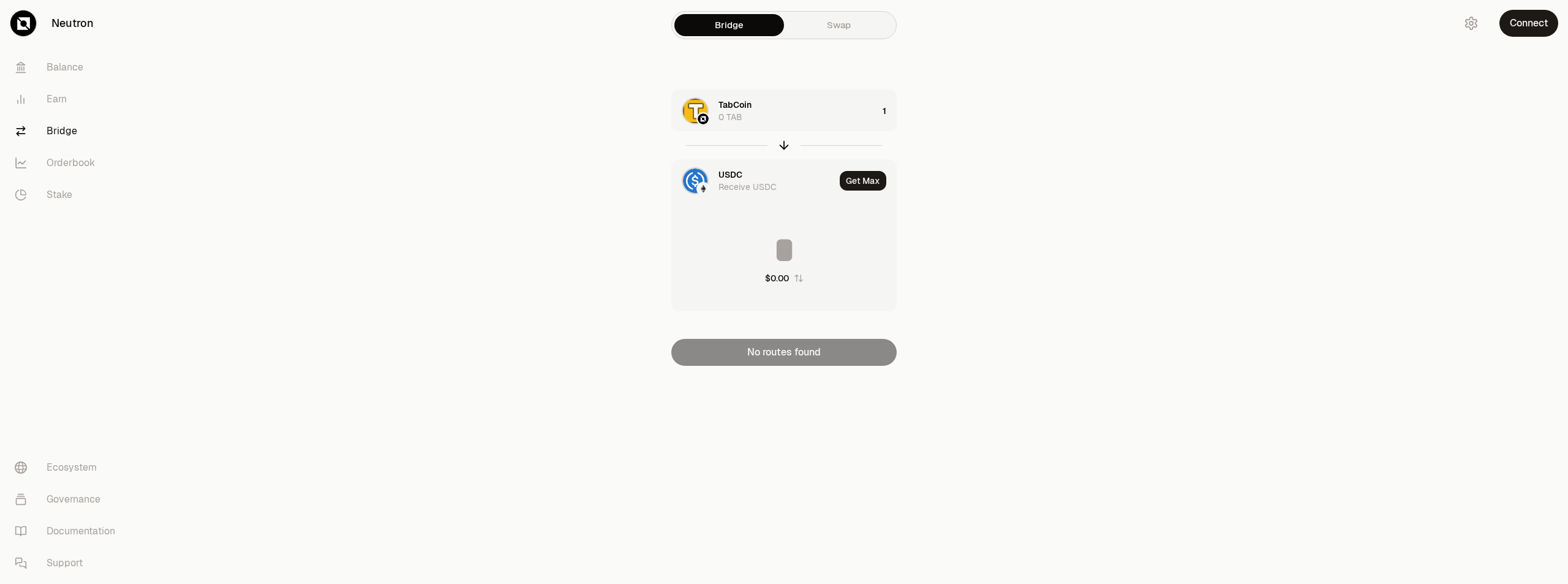
click at [693, 184] on img at bounding box center [695, 181] width 25 height 25
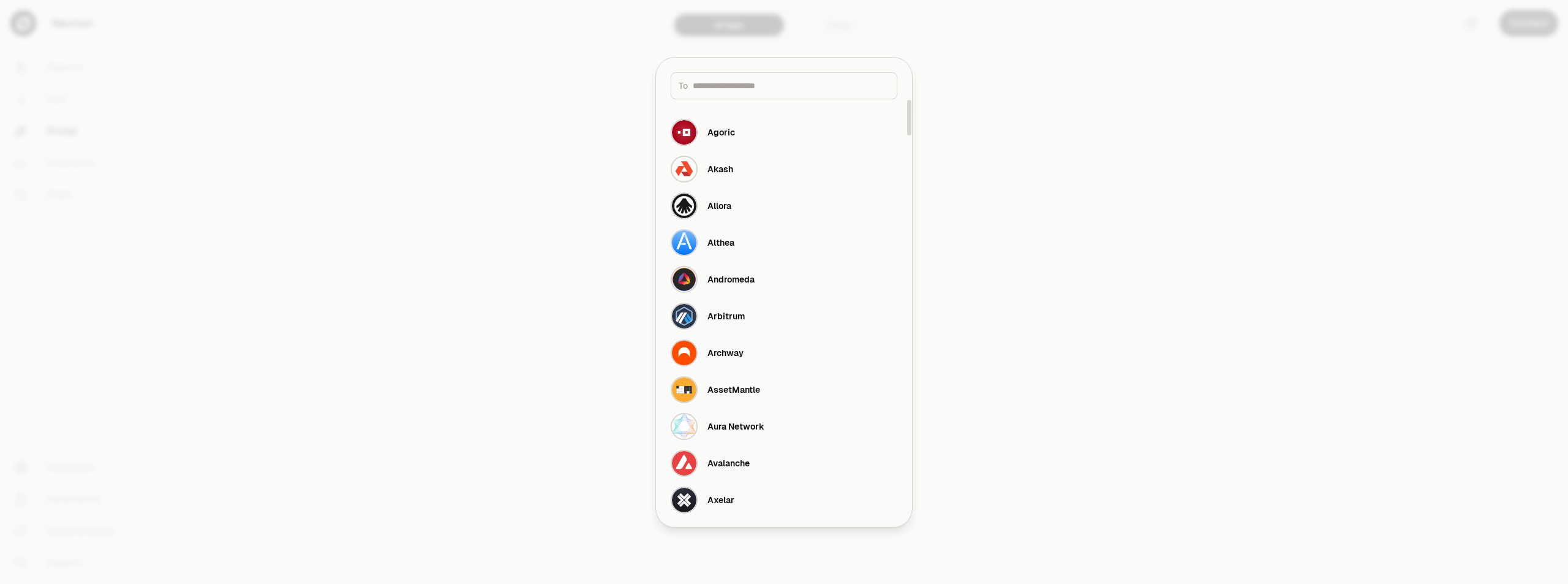
click at [716, 92] on div "To" at bounding box center [784, 86] width 227 height 27
click at [718, 87] on input at bounding box center [791, 86] width 197 height 12
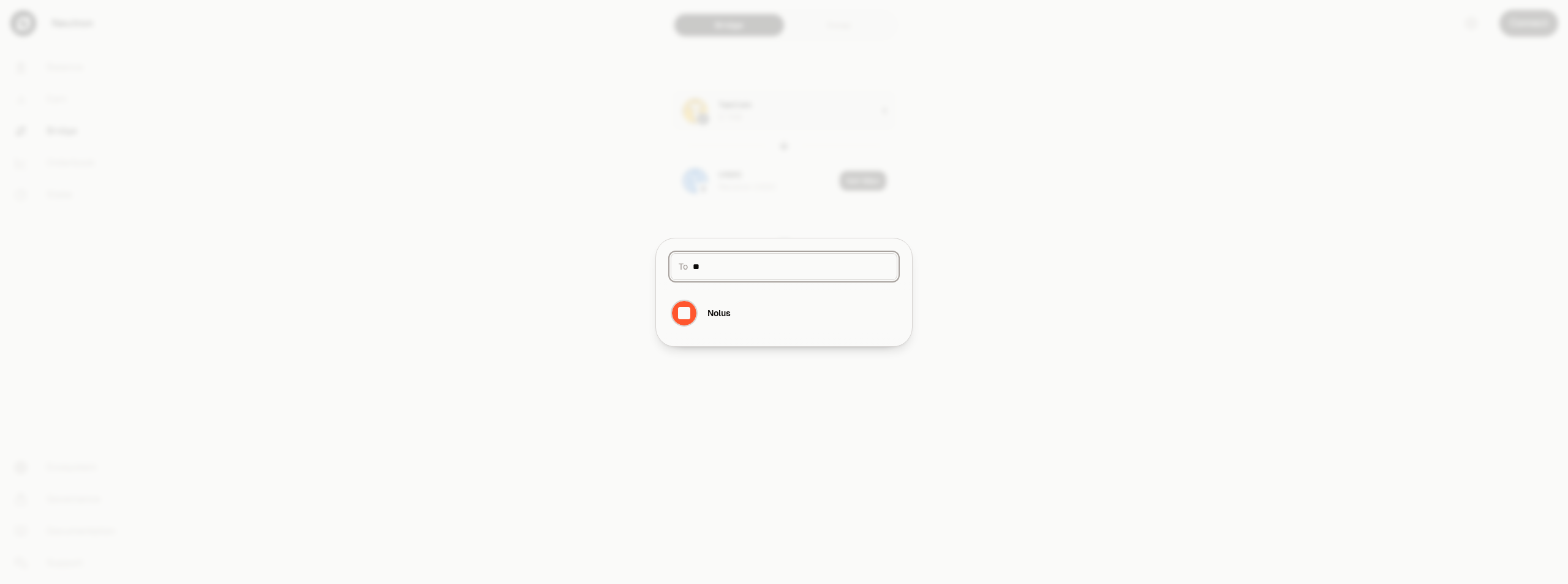
type input "*"
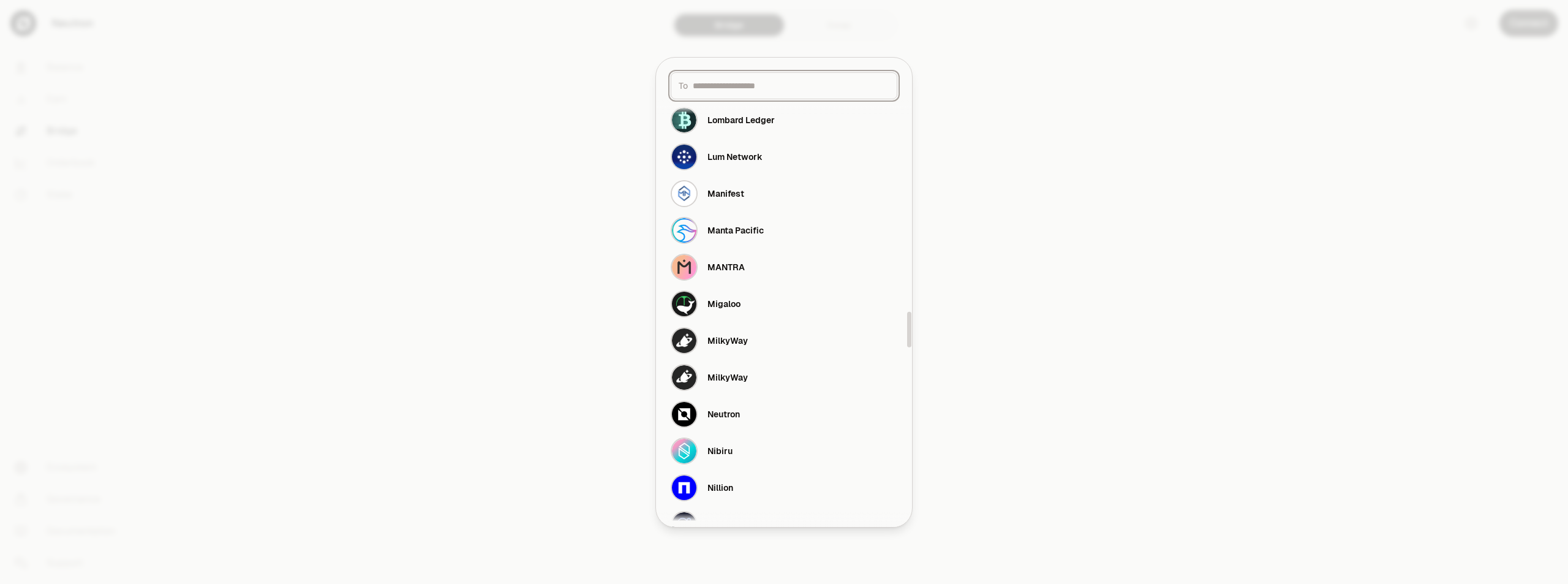
scroll to position [2574, 0]
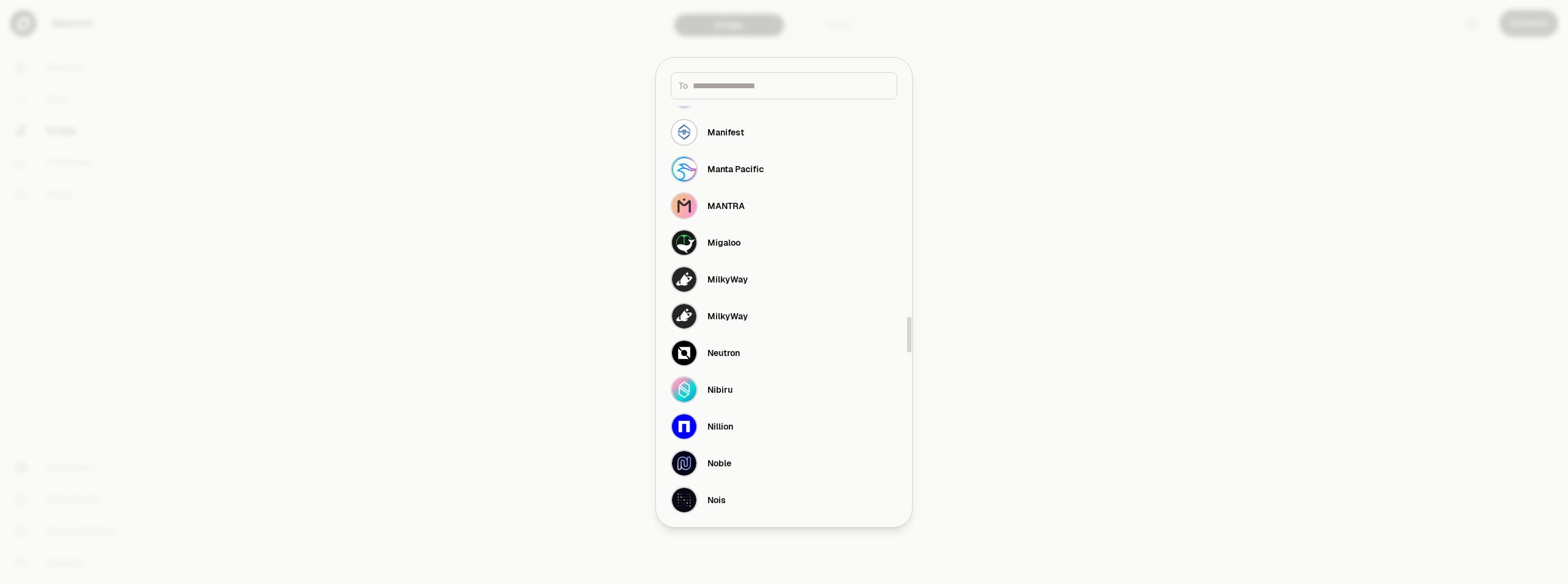
click at [999, 290] on div at bounding box center [784, 292] width 1568 height 584
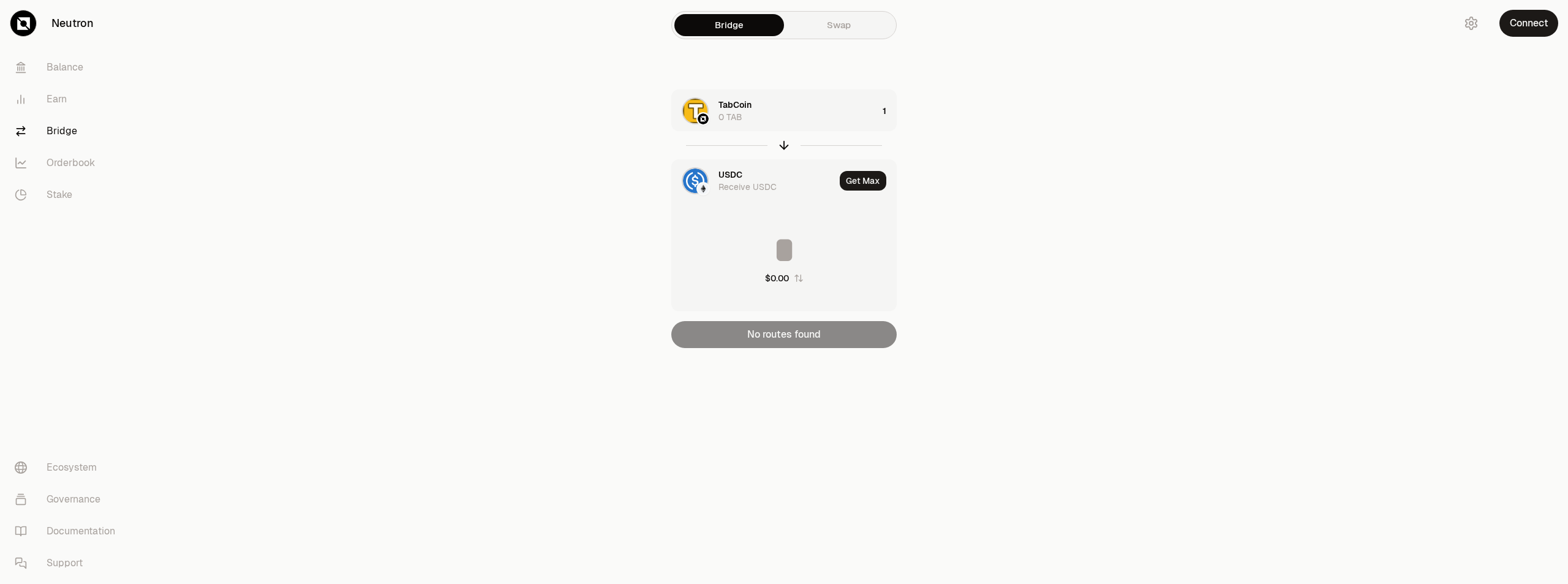
click at [698, 181] on img at bounding box center [695, 181] width 25 height 25
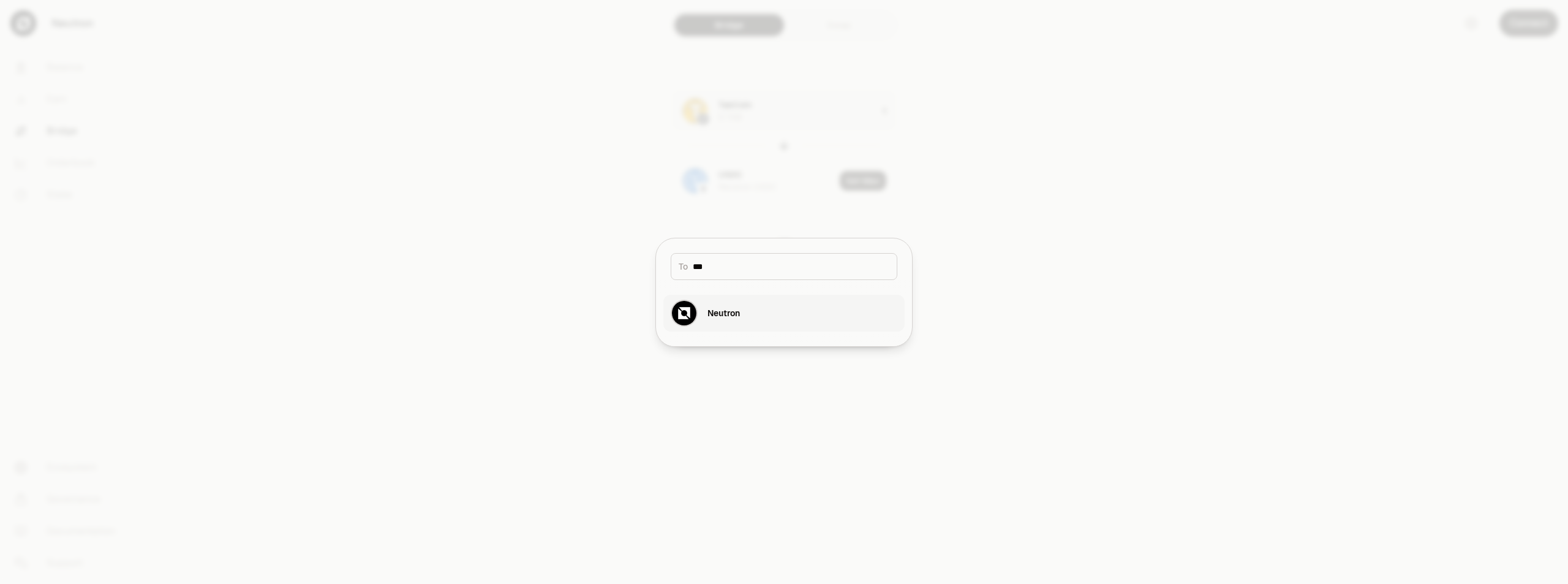
type input "***"
click at [723, 310] on div "Neutron" at bounding box center [724, 313] width 32 height 12
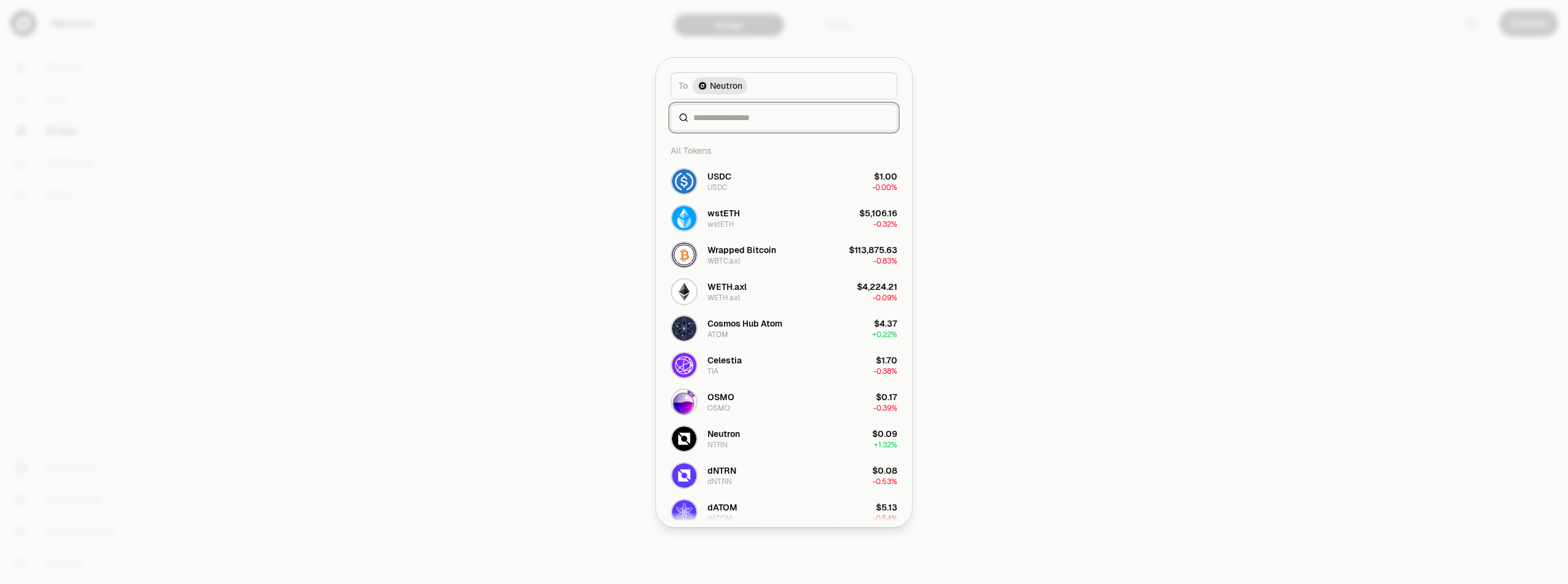
click at [760, 122] on input at bounding box center [791, 118] width 196 height 12
click at [750, 178] on button "USDC USDC $1.00 -0.00%" at bounding box center [784, 181] width 242 height 37
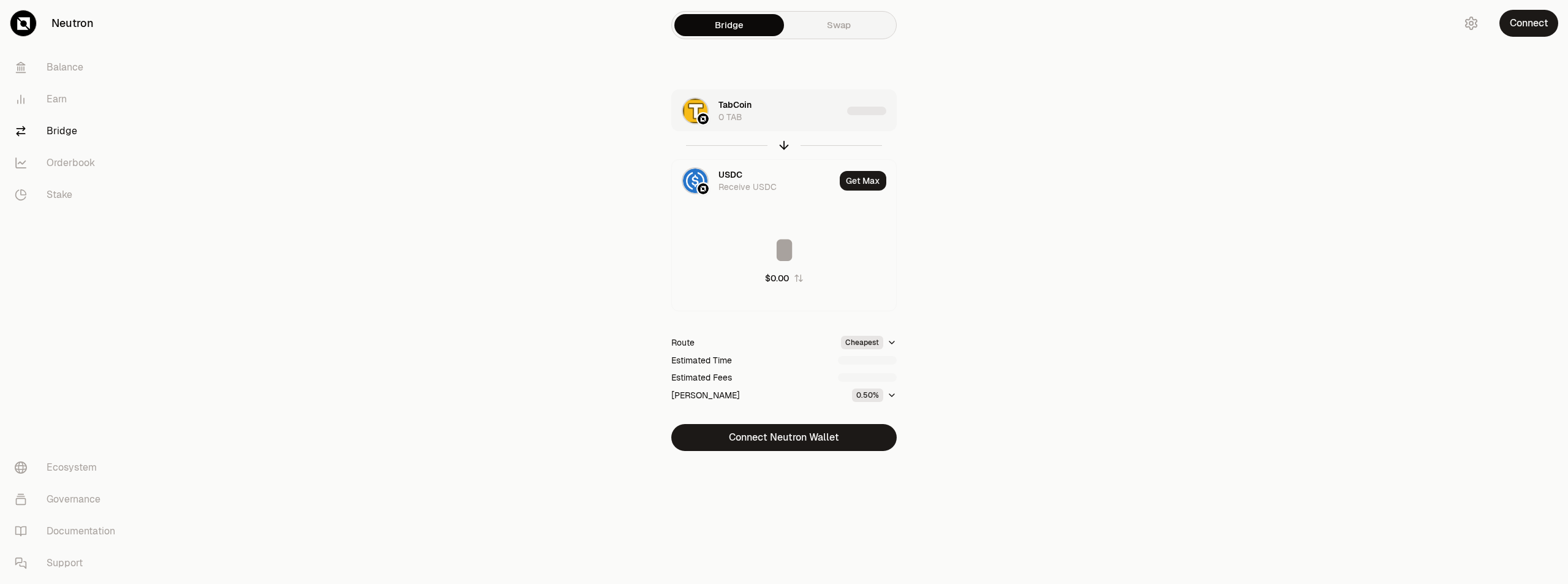
type input "********"
click at [343, 203] on main "Bridge Swap TabCoin 0 TAB 1 USDC Receive USDC Get Max ******** $0.02 Route Chea…" at bounding box center [852, 250] width 1431 height 500
click at [698, 184] on div at bounding box center [703, 189] width 13 height 13
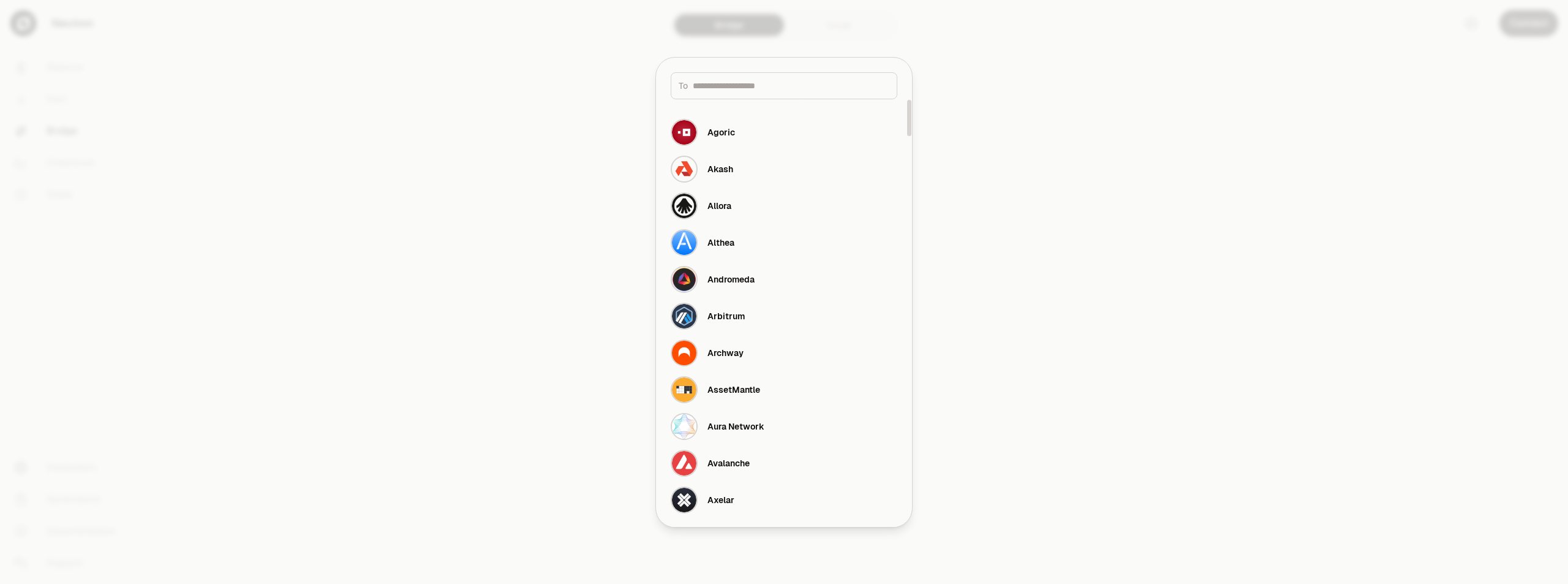
click at [723, 88] on input at bounding box center [791, 86] width 197 height 12
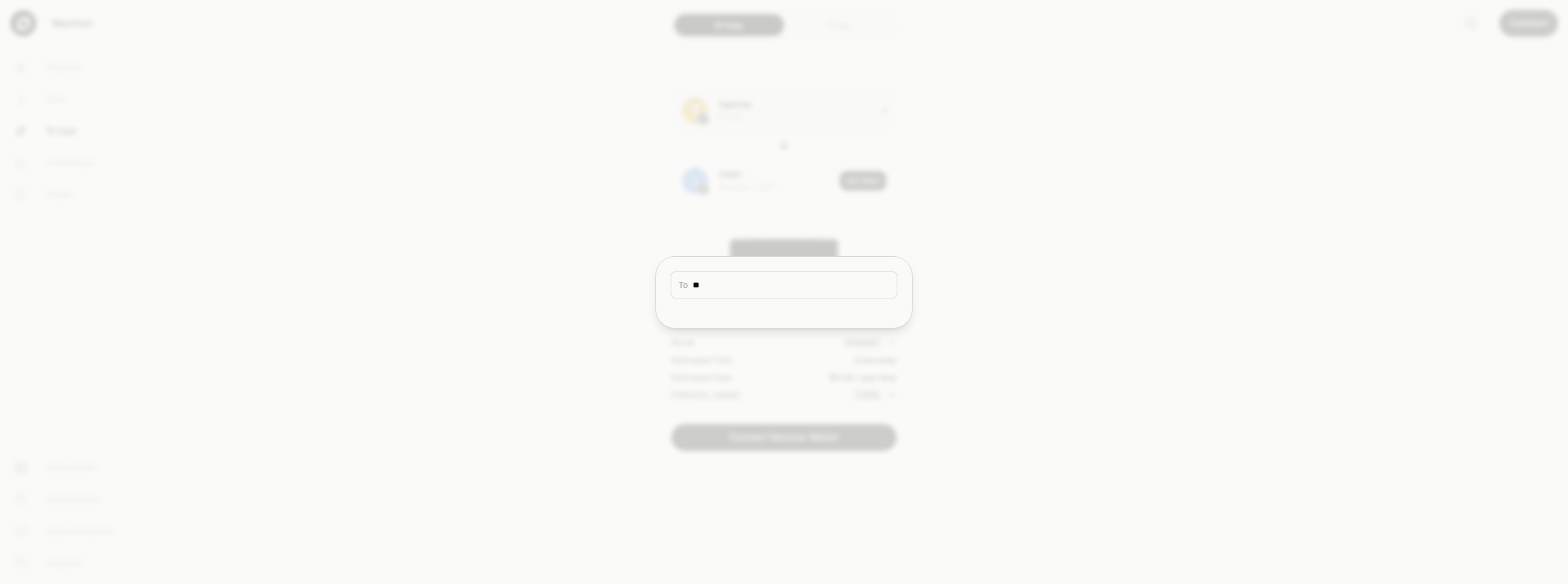
type input "*"
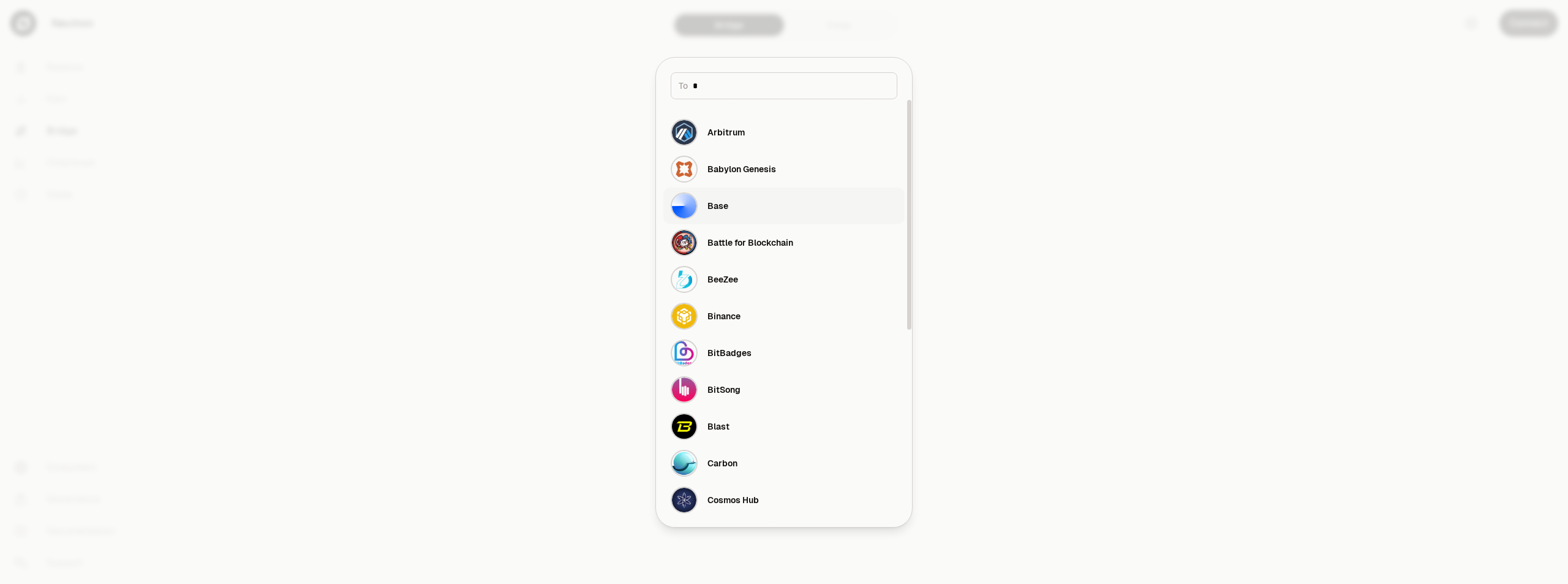
type input "*"
click at [712, 204] on div "Base" at bounding box center [718, 206] width 21 height 12
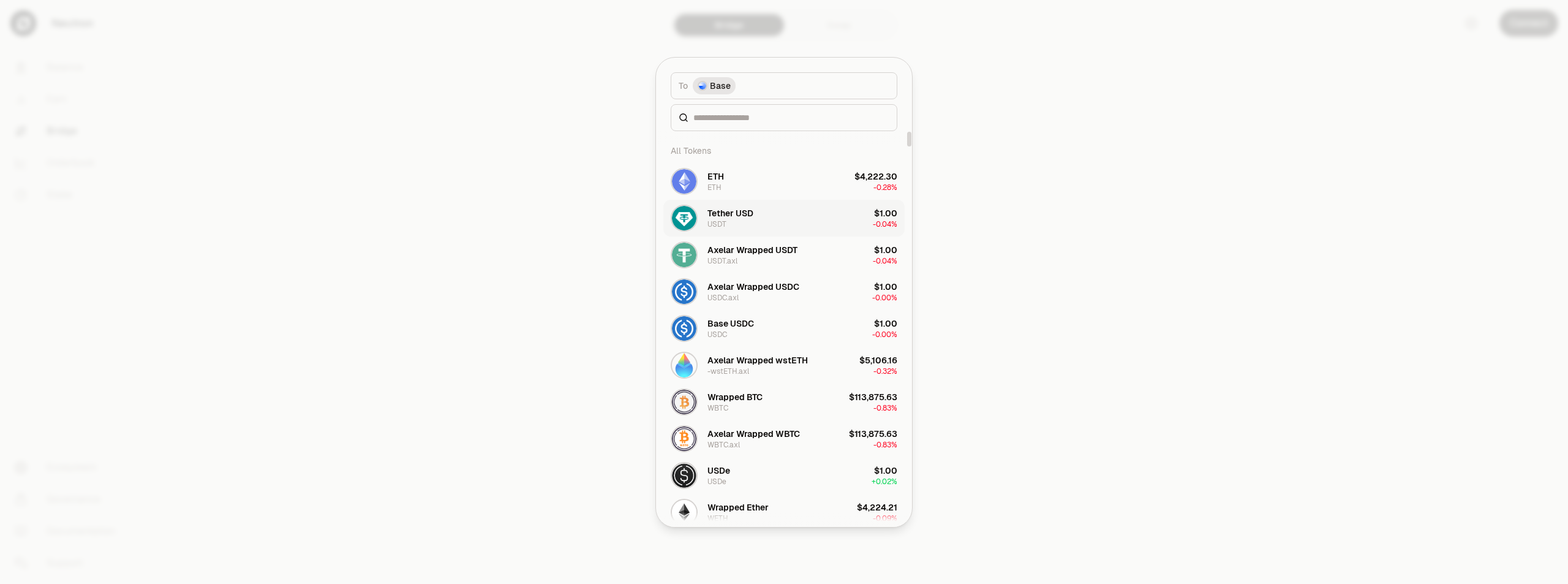
click at [763, 212] on button "Tether USD USDT $1.00 -0.04%" at bounding box center [784, 218] width 242 height 37
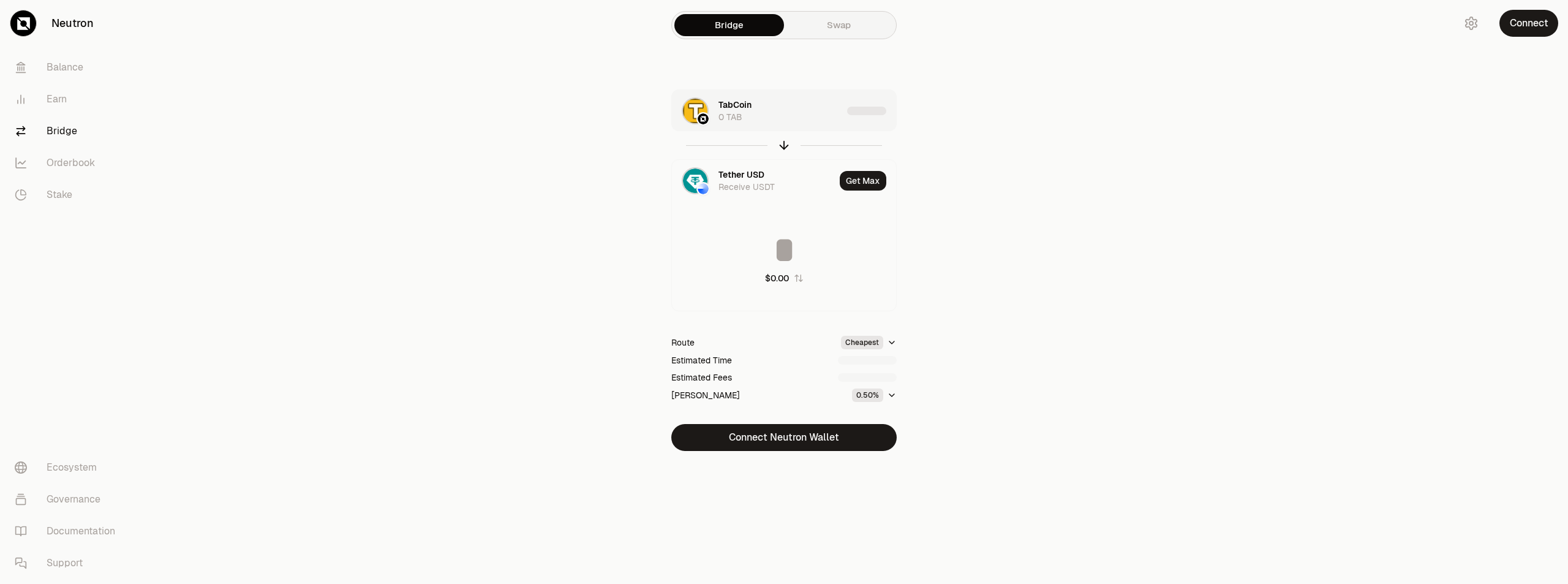
click at [848, 115] on div "button" at bounding box center [871, 111] width 49 height 42
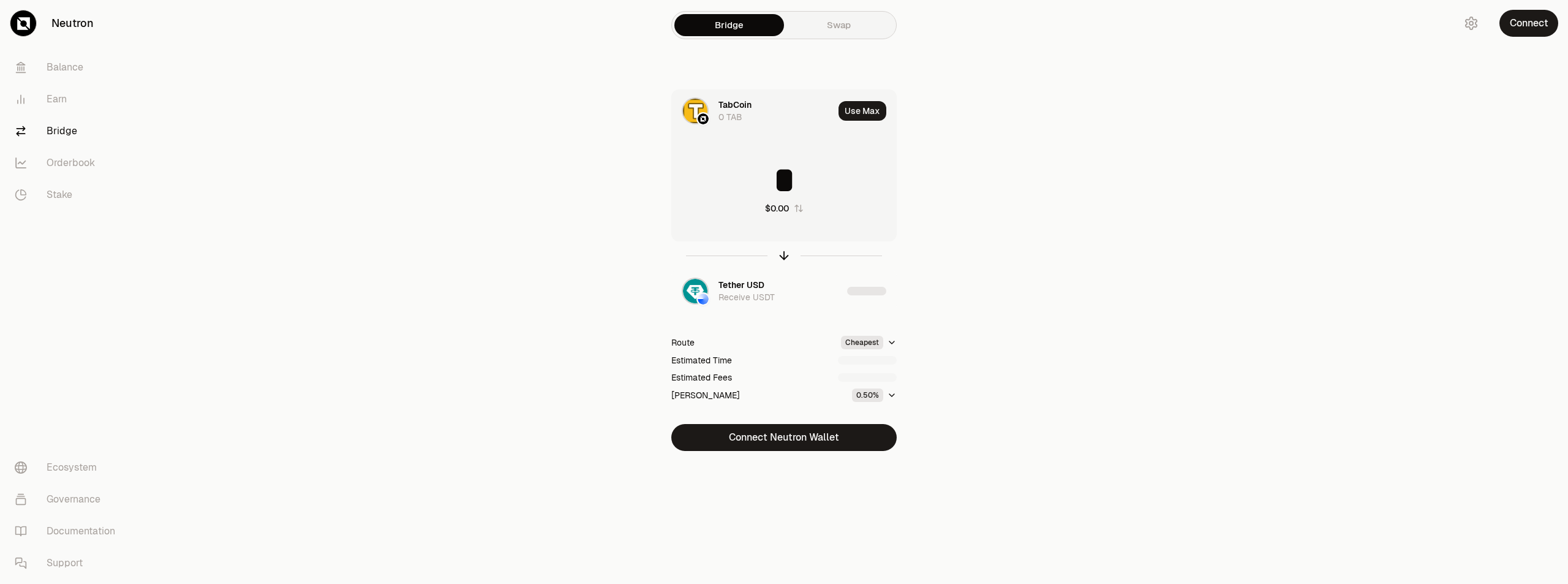
click at [803, 175] on input "*" at bounding box center [784, 180] width 224 height 37
type input "**"
click at [999, 259] on div "Bridge Swap TabCoin 0 TAB Use Max ** $0.00 Tether USD Receive USDT Route Cheape…" at bounding box center [784, 250] width 441 height 500
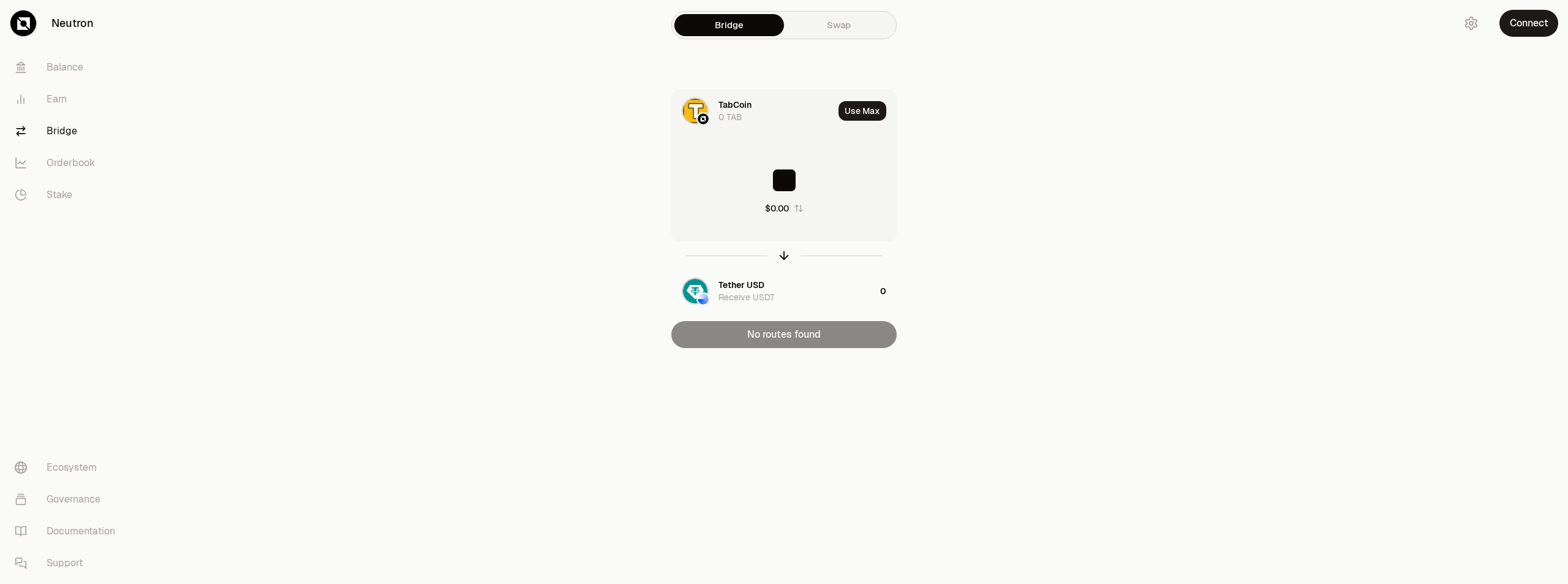
click at [821, 30] on link "Swap" at bounding box center [839, 25] width 110 height 22
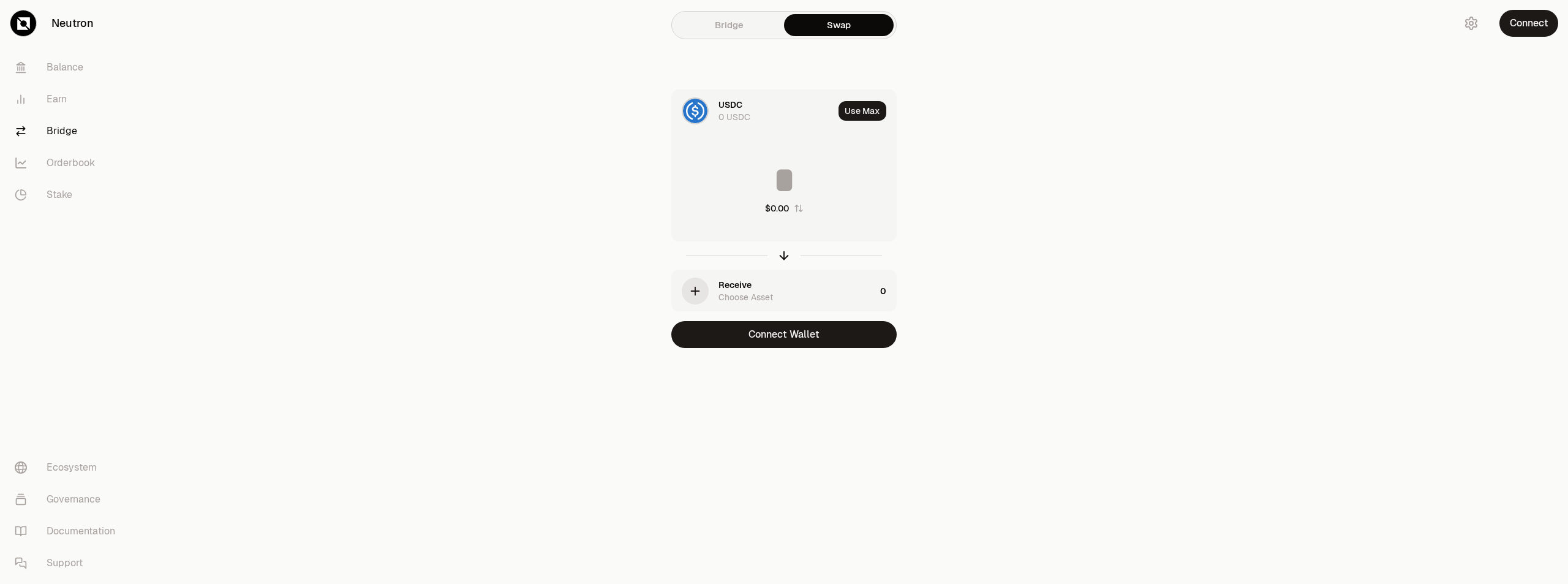
click at [701, 289] on icon "button" at bounding box center [695, 291] width 13 height 13
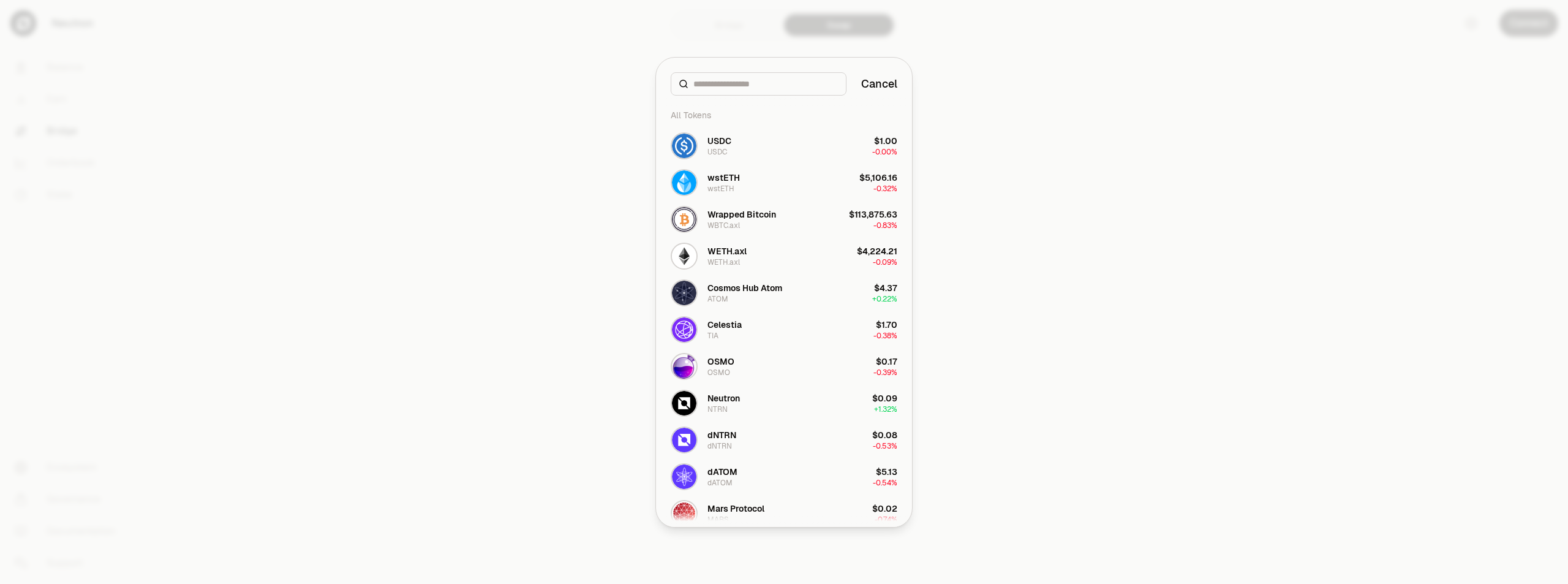
click at [959, 97] on div at bounding box center [784, 292] width 1568 height 584
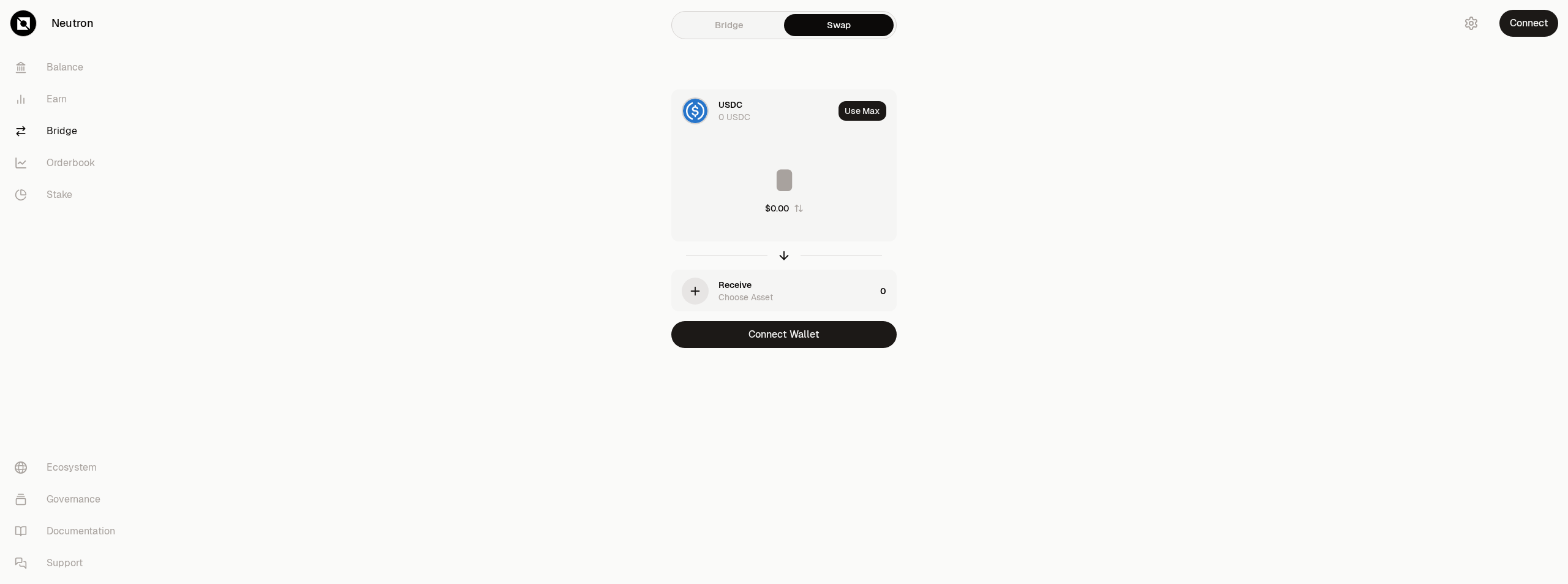
click at [717, 292] on div "Receive Choose Asset" at bounding box center [774, 291] width 204 height 42
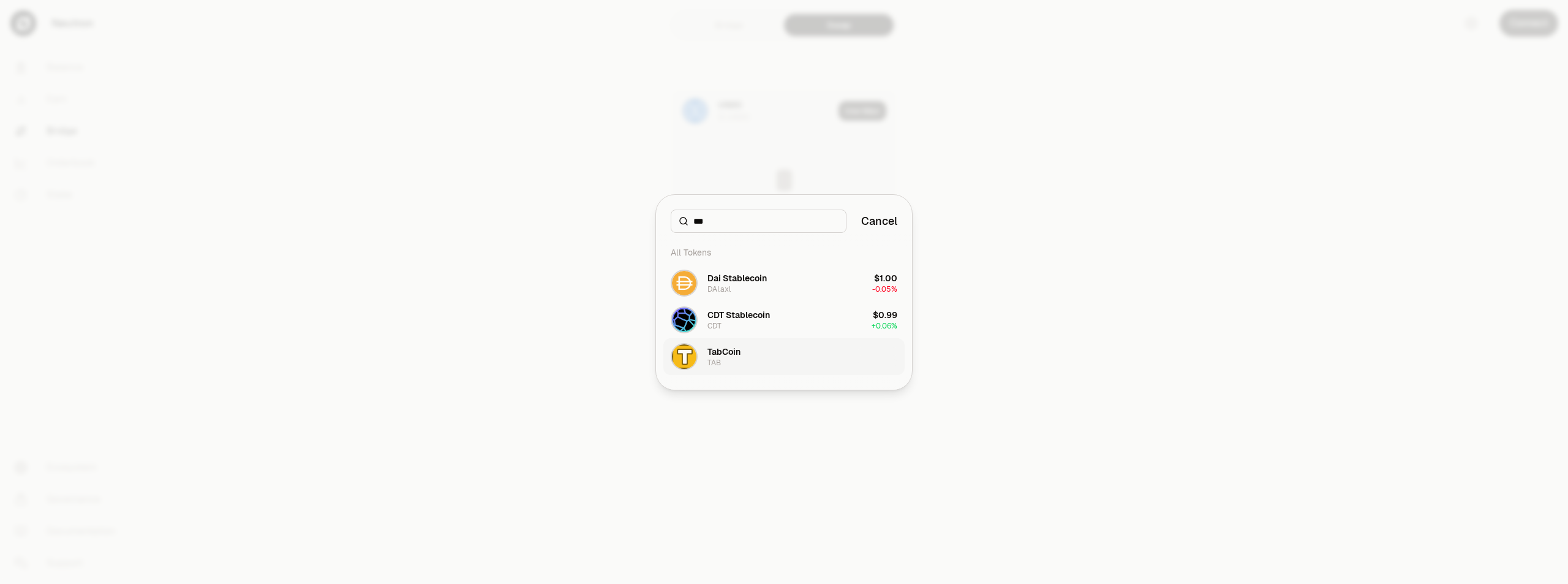
type input "***"
click at [726, 356] on div "TabCoin" at bounding box center [724, 352] width 33 height 12
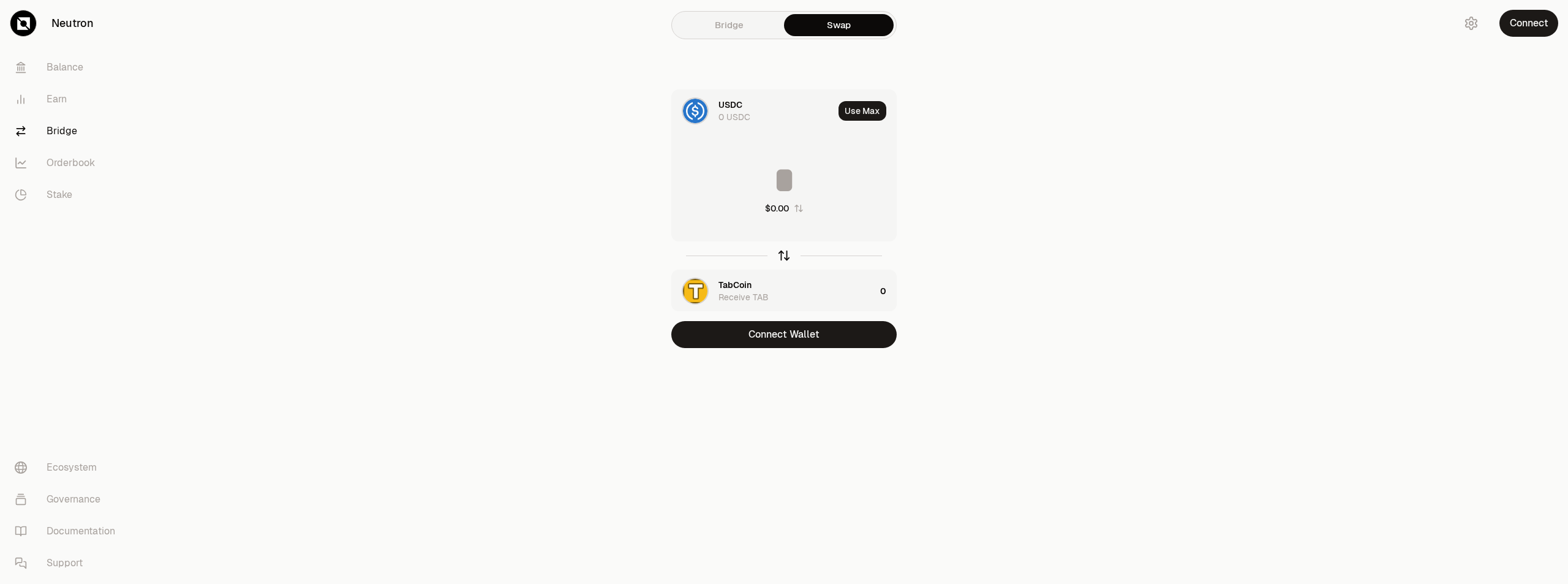
click at [780, 254] on icon "button" at bounding box center [784, 255] width 13 height 13
click at [789, 171] on input at bounding box center [784, 180] width 224 height 37
type input "*"
click at [715, 289] on div "USDC Receive USDC" at bounding box center [763, 291] width 181 height 42
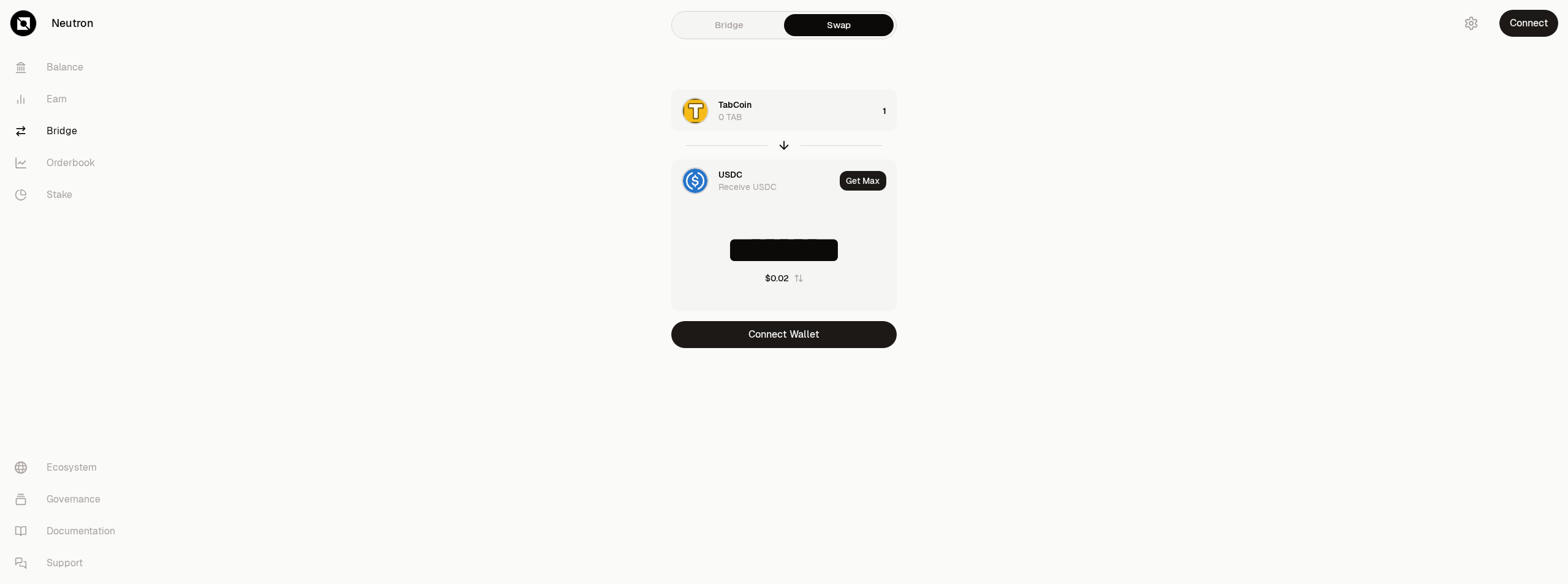
click at [698, 176] on img at bounding box center [695, 181] width 25 height 25
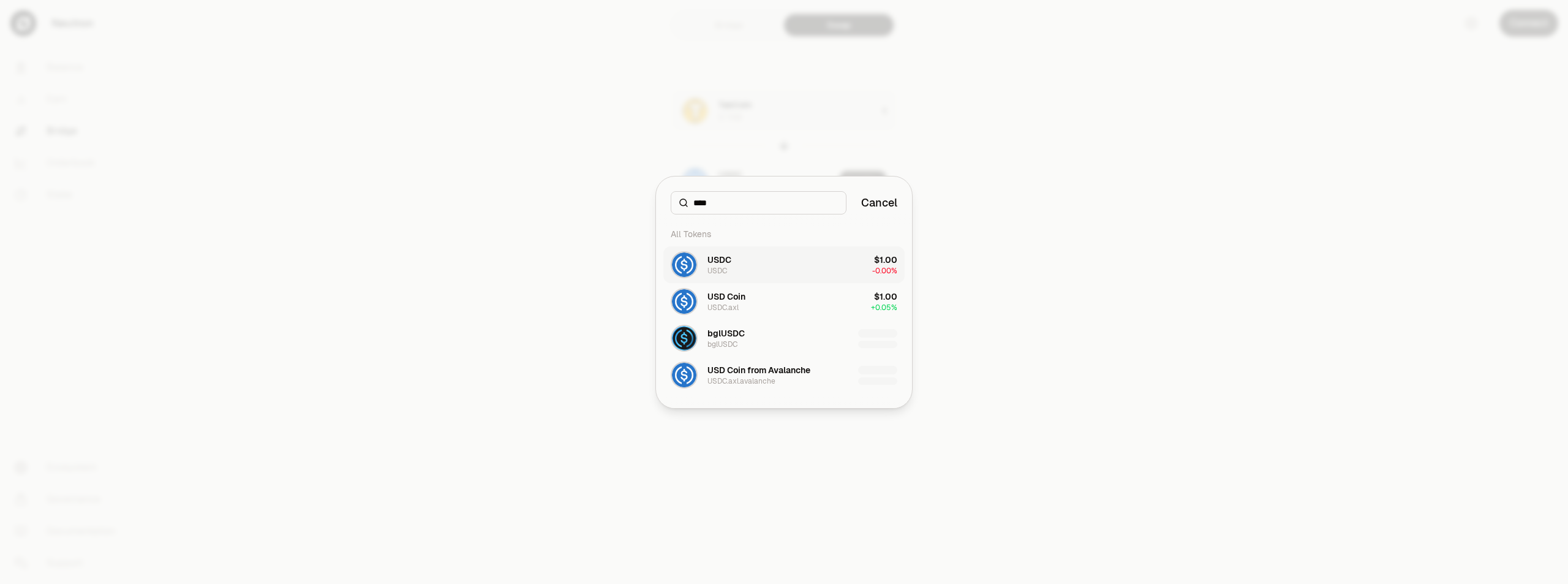
type input "****"
click at [753, 263] on button "USDC USDC $1.00 -0.00%" at bounding box center [784, 265] width 242 height 37
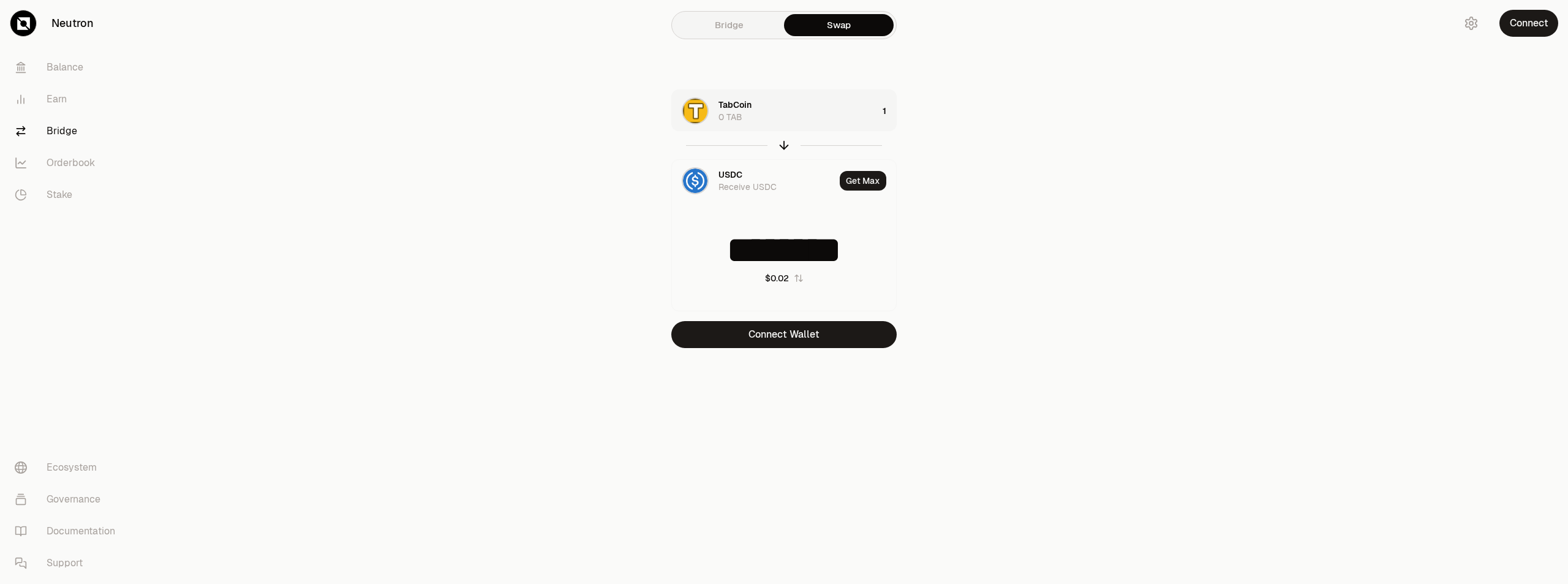
click at [876, 111] on div "TabCoin 0 TAB" at bounding box center [798, 111] width 159 height 25
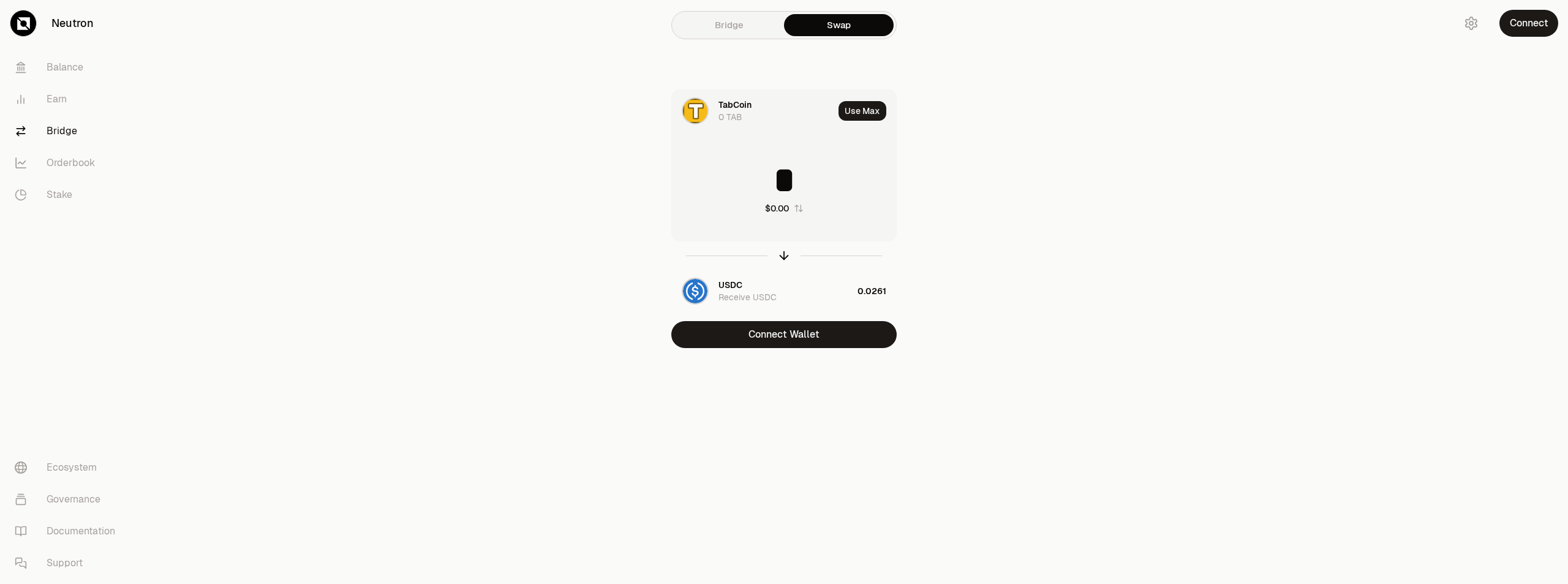
click at [817, 192] on input "*" at bounding box center [784, 180] width 224 height 37
